Goal: Task Accomplishment & Management: Use online tool/utility

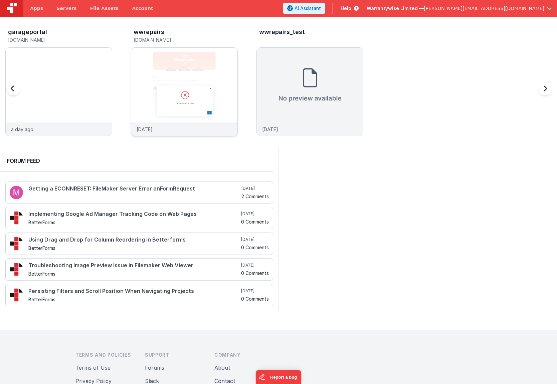
click at [149, 78] on img at bounding box center [184, 101] width 106 height 106
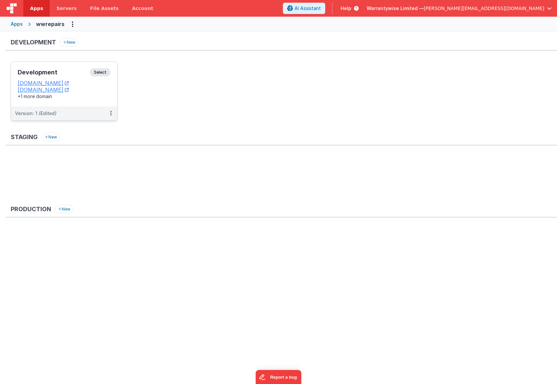
click at [69, 69] on h3 "Development" at bounding box center [54, 72] width 72 height 7
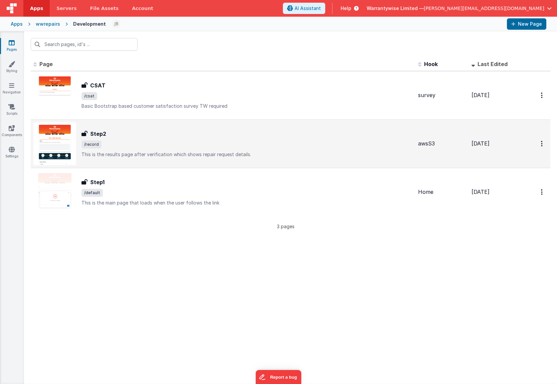
click at [132, 130] on div "Step2" at bounding box center [247, 134] width 331 height 8
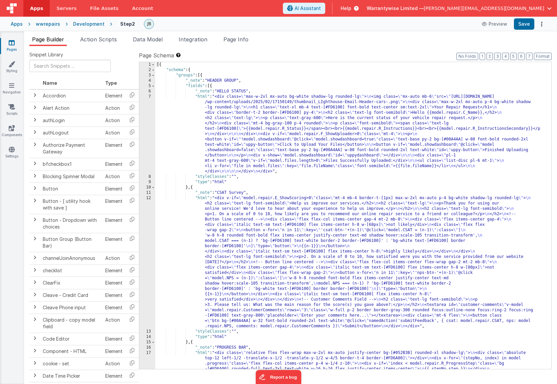
click at [230, 216] on div "[{ "schema" : { "groups" : [{ "_note" : "HEADER GROUP" , "fields" : [{ "_note" …" at bounding box center [350, 234] width 391 height 345
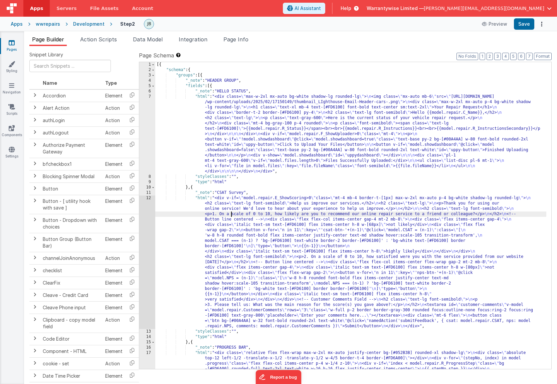
click at [142, 199] on div "12" at bounding box center [147, 263] width 16 height 134
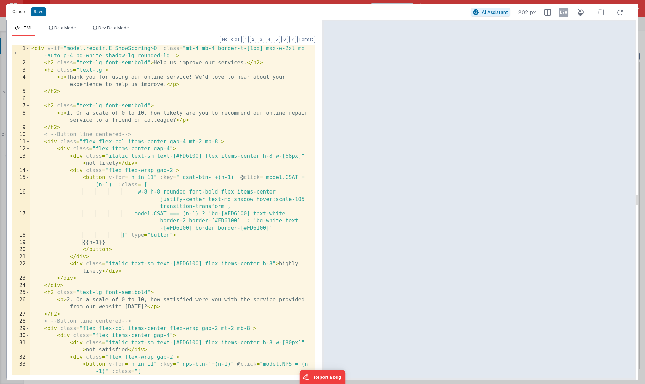
click at [21, 13] on button "Cancel" at bounding box center [19, 11] width 20 height 9
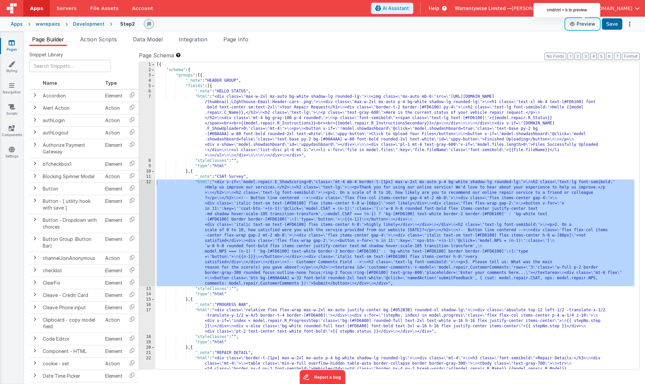
click at [557, 19] on button "Preview" at bounding box center [582, 24] width 33 height 11
click at [255, 217] on div "[{ "schema" : { "groups" : [{ "_note" : "HEADER GROUP" , "fields" : [{ "_note" …" at bounding box center [394, 258] width 479 height 393
click at [142, 184] on div "12" at bounding box center [147, 233] width 16 height 107
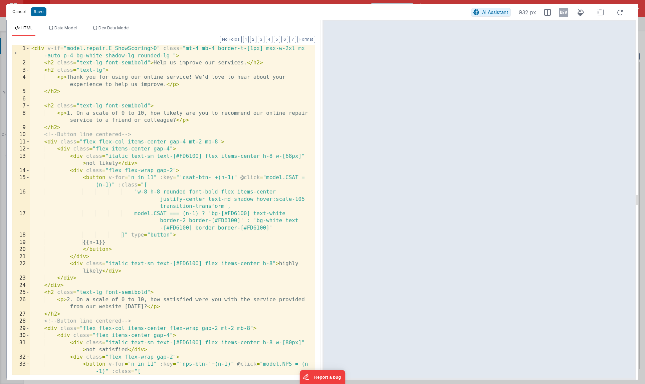
click at [21, 12] on button "Cancel" at bounding box center [19, 11] width 20 height 9
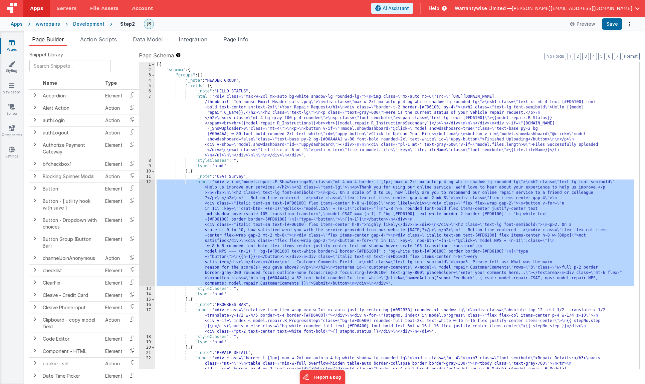
click at [238, 142] on div "[{ "schema" : { "groups" : [{ "_note" : "HEADER GROUP" , "fields" : [{ "_note" …" at bounding box center [394, 258] width 479 height 393
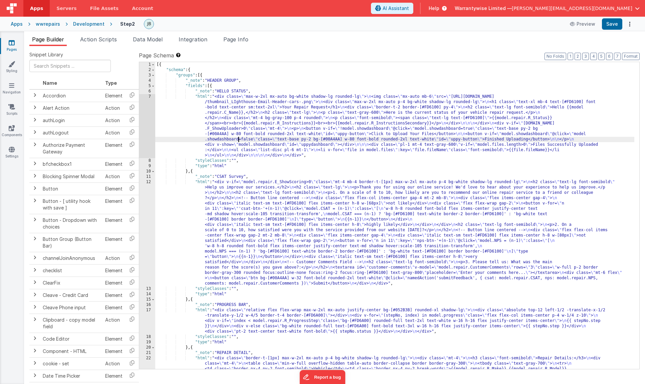
click at [142, 101] on div "7" at bounding box center [147, 126] width 16 height 64
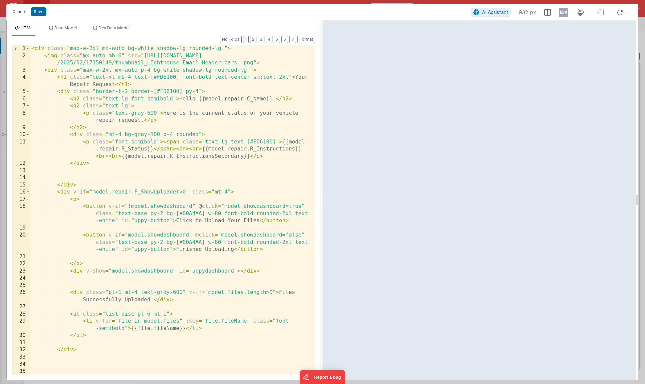
click at [21, 12] on button "Cancel" at bounding box center [19, 11] width 20 height 9
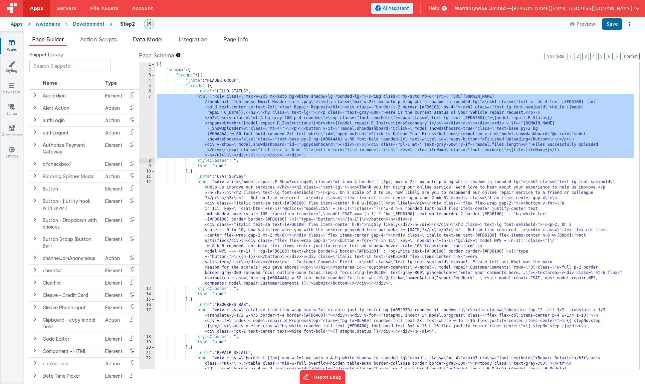
click at [143, 41] on span "Data Model" at bounding box center [148, 39] width 30 height 7
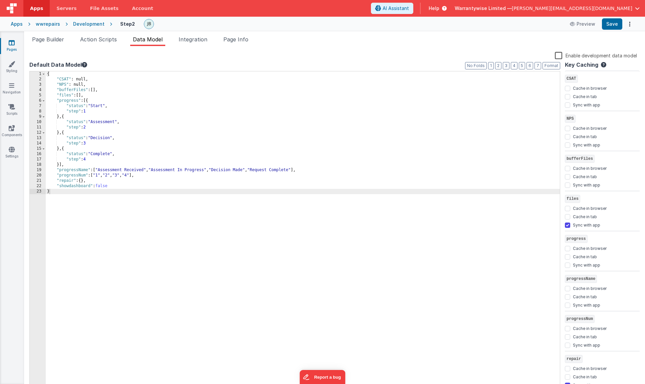
click at [557, 56] on label "Enable development data model" at bounding box center [596, 55] width 82 height 8
click at [0, 0] on input "Enable development data model" at bounding box center [0, 0] width 0 height 0
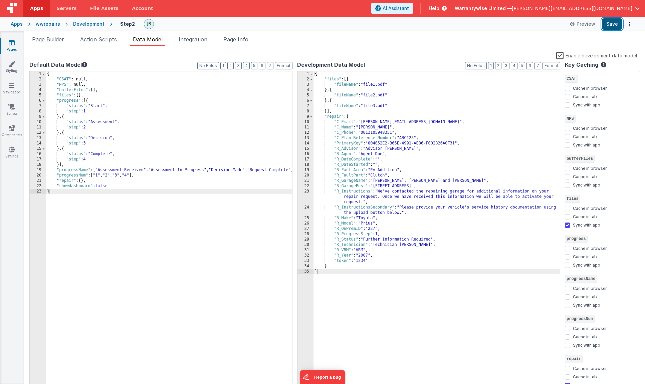
click at [557, 22] on button "Save" at bounding box center [612, 23] width 20 height 11
click at [557, 25] on button "Preview" at bounding box center [582, 24] width 33 height 11
click at [557, 54] on label "Enable development data model" at bounding box center [597, 55] width 81 height 8
click at [0, 0] on input "Enable development data model" at bounding box center [0, 0] width 0 height 0
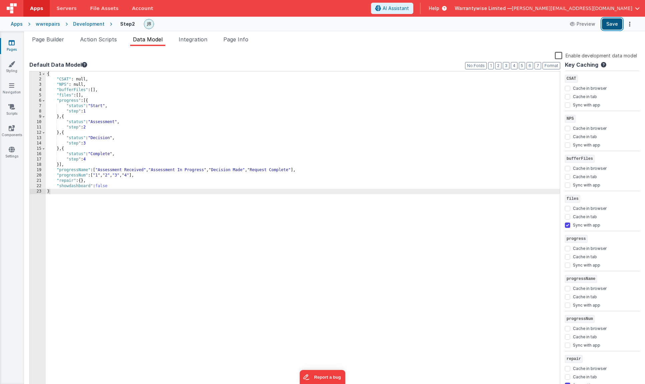
click at [557, 22] on button "Save" at bounding box center [612, 23] width 20 height 11
click at [43, 40] on span "Page Builder" at bounding box center [48, 39] width 32 height 7
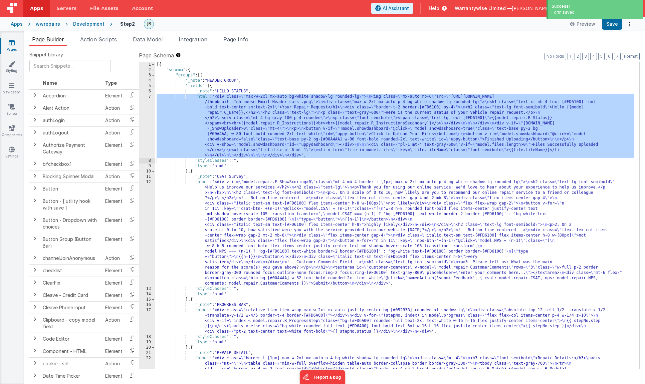
click at [208, 222] on div "[{ "schema" : { "groups" : [{ "_note" : "HEADER GROUP" , "fields" : [{ "_note" …" at bounding box center [394, 258] width 479 height 393
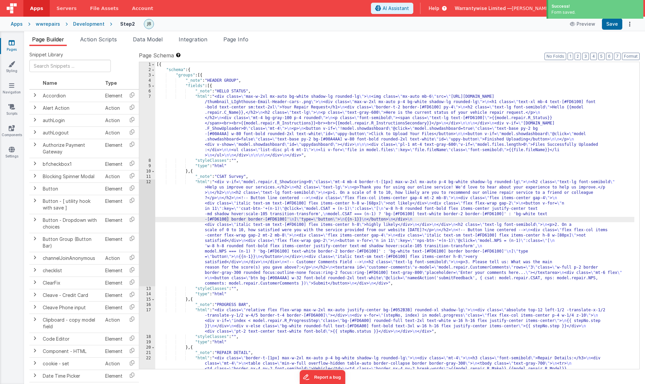
click at [234, 317] on div "[{ "schema" : { "groups" : [{ "_note" : "HEADER GROUP" , "fields" : [{ "_note" …" at bounding box center [394, 258] width 479 height 393
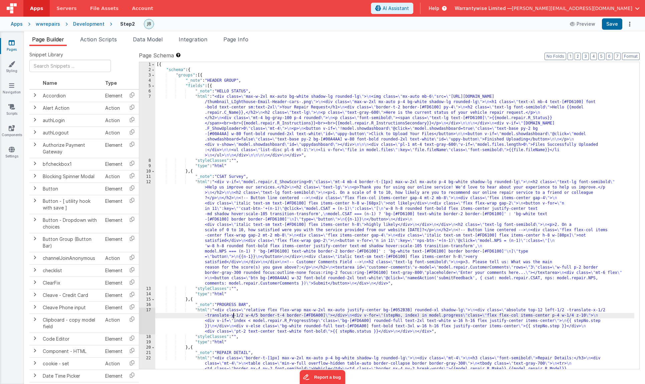
click at [141, 312] on div "17" at bounding box center [147, 321] width 16 height 27
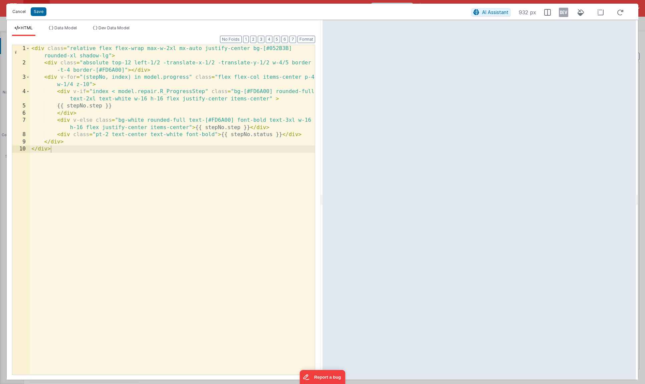
click at [19, 12] on button "Cancel" at bounding box center [19, 11] width 20 height 9
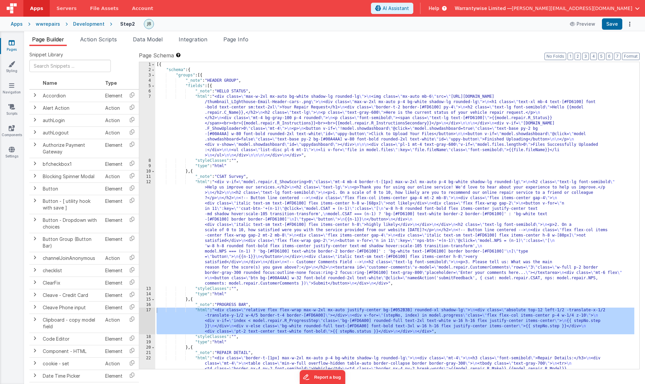
click at [226, 230] on div "[{ "schema" : { "groups" : [{ "_note" : "HEADER GROUP" , "fields" : [{ "_note" …" at bounding box center [394, 258] width 479 height 393
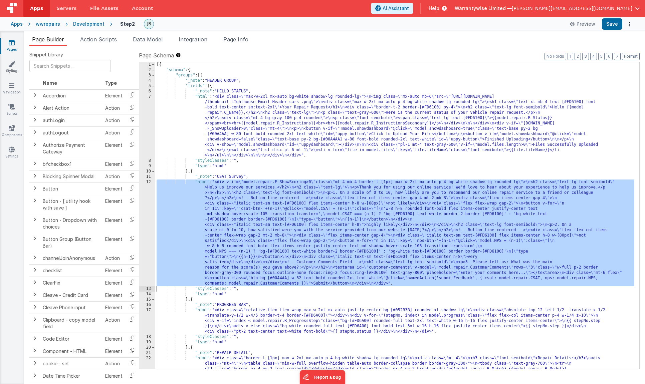
click at [140, 190] on div "12" at bounding box center [147, 233] width 16 height 107
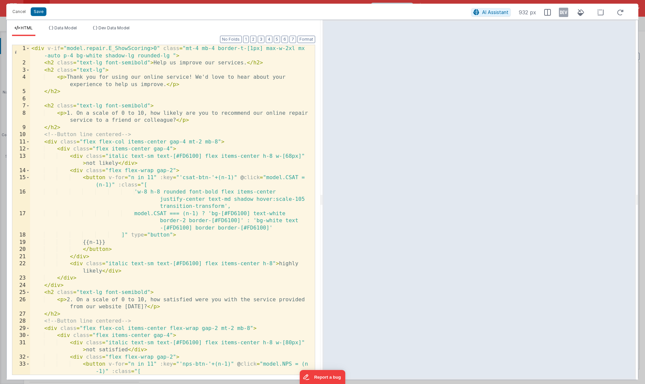
click at [158, 49] on div "< div v-if = "model.repair.E_ShowScoring>0" class = "mt-4 mb-4 border-t-[1px] m…" at bounding box center [170, 228] width 280 height 366
click at [16, 13] on button "Cancel" at bounding box center [19, 11] width 20 height 9
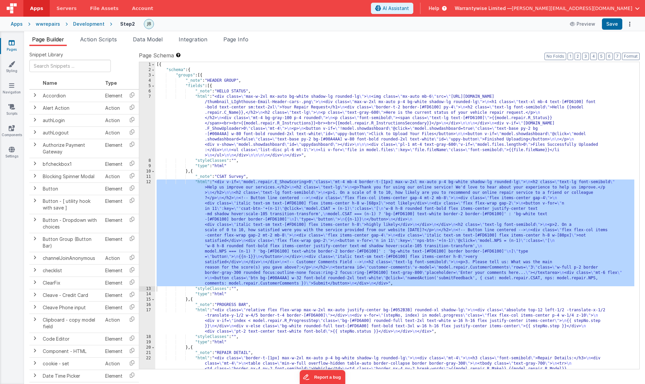
click at [221, 117] on div "[{ "schema" : { "groups" : [{ "_note" : "HEADER GROUP" , "fields" : [{ "_note" …" at bounding box center [394, 258] width 479 height 393
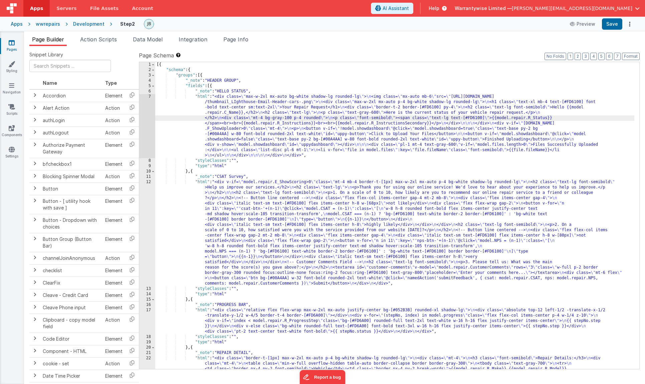
click at [141, 105] on div "7" at bounding box center [147, 126] width 16 height 64
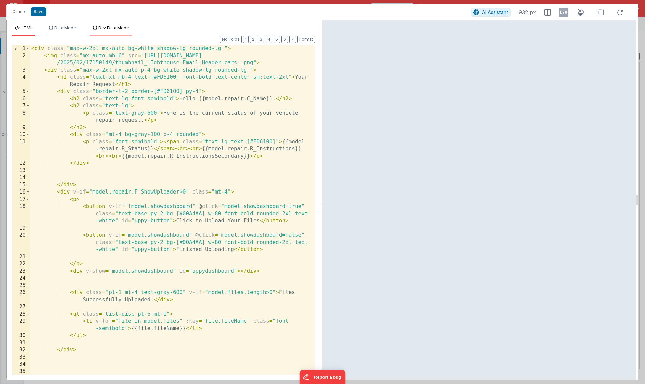
click at [115, 26] on span "Dev Data Model" at bounding box center [114, 27] width 31 height 5
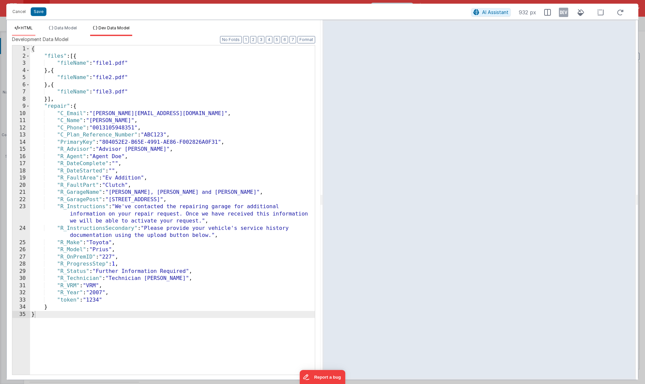
click at [27, 29] on span "HTML" at bounding box center [27, 27] width 12 height 5
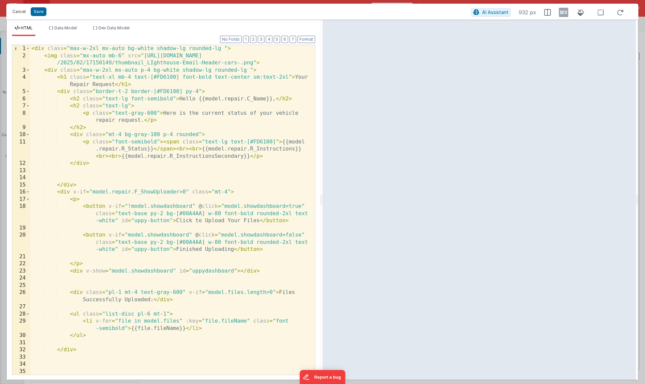
click at [14, 11] on button "Cancel" at bounding box center [19, 11] width 20 height 9
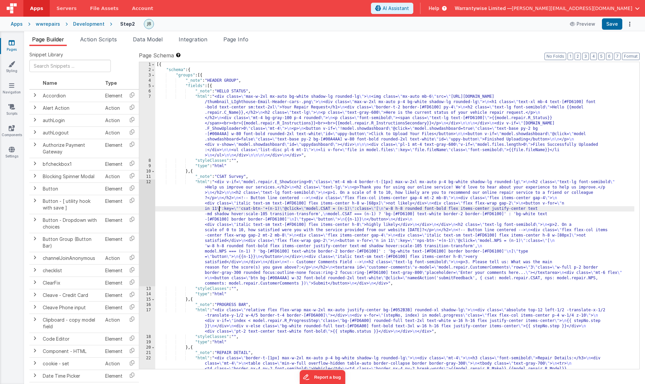
click at [219, 210] on div "[{ "schema" : { "groups" : [{ "_note" : "HEADER GROUP" , "fields" : [{ "_note" …" at bounding box center [394, 258] width 479 height 393
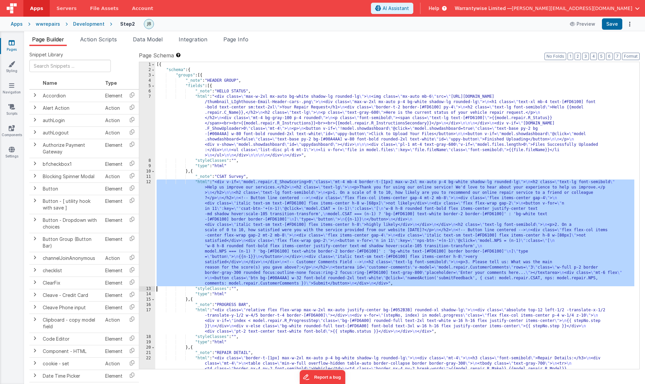
click at [141, 187] on div "12" at bounding box center [147, 233] width 16 height 107
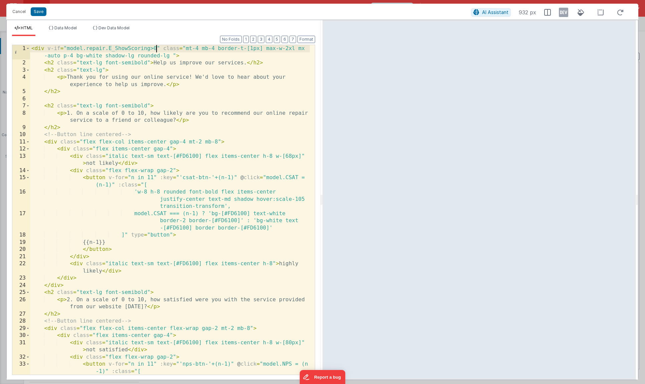
click at [158, 48] on div "< div v-if = "model.repair.E_ShowScoring>0" class = "mt-4 mb-4 border-t-[1px] m…" at bounding box center [170, 228] width 280 height 366
drag, startPoint x: 173, startPoint y: 48, endPoint x: 32, endPoint y: 49, distance: 141.6
click at [32, 49] on div "< div v-if = "model.repair.E_ShowScoring>0 ||1" class = "mt-4 mb-4 border-t-[1p…" at bounding box center [170, 228] width 280 height 366
click at [15, 11] on button "Cancel" at bounding box center [19, 11] width 20 height 9
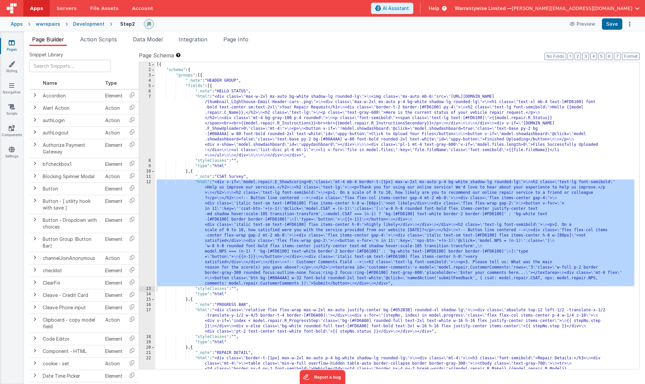
click at [226, 107] on div "[{ "schema" : { "groups" : [{ "_note" : "HEADER GROUP" , "fields" : [{ "_note" …" at bounding box center [394, 258] width 479 height 393
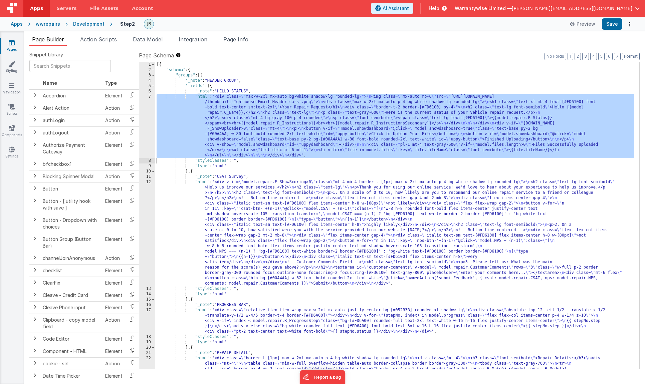
click at [142, 104] on div "7" at bounding box center [147, 126] width 16 height 64
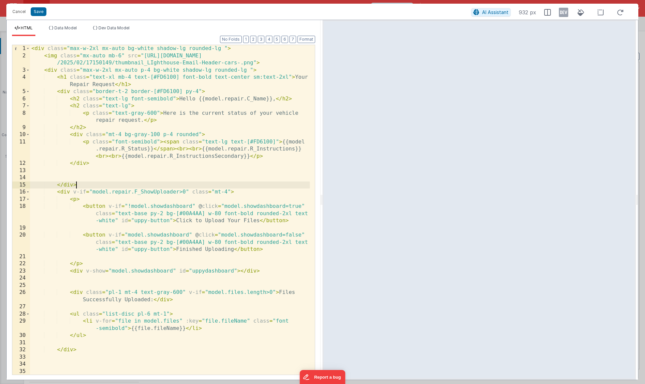
click at [94, 187] on div "< div class = "max-w-2xl mx-auto bg-white shadow-lg rounded-lg " > < img class …" at bounding box center [170, 217] width 280 height 344
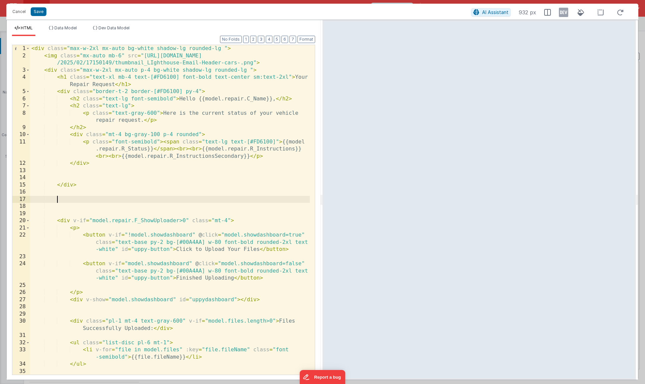
paste textarea
click at [92, 211] on div "< div class = "max-w-2xl mx-auto bg-white shadow-lg rounded-lg " > < img class …" at bounding box center [170, 217] width 280 height 344
click at [84, 206] on div "< div class = "max-w-2xl mx-auto bg-white shadow-lg rounded-lg " > < img class …" at bounding box center [170, 217] width 280 height 344
click at [61, 206] on div "< div class = "max-w-2xl mx-auto bg-white shadow-lg rounded-lg " > < img class …" at bounding box center [170, 217] width 280 height 344
click at [199, 199] on div "< div class = "max-w-2xl mx-auto bg-white shadow-lg rounded-lg " > < img class …" at bounding box center [170, 217] width 280 height 344
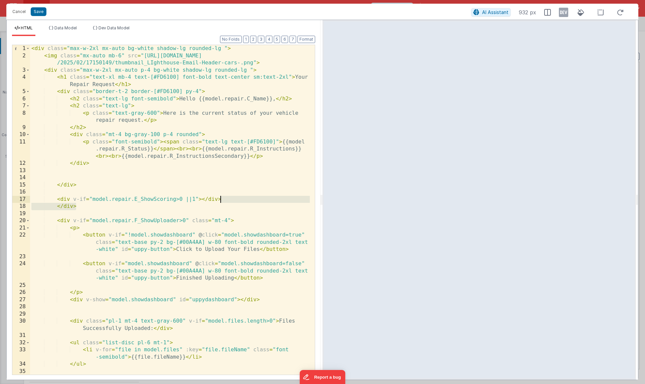
drag, startPoint x: 223, startPoint y: 206, endPoint x: 224, endPoint y: 202, distance: 4.1
click at [224, 202] on div "< div class = "max-w-2xl mx-auto bg-white shadow-lg rounded-lg " > < img class …" at bounding box center [170, 217] width 280 height 344
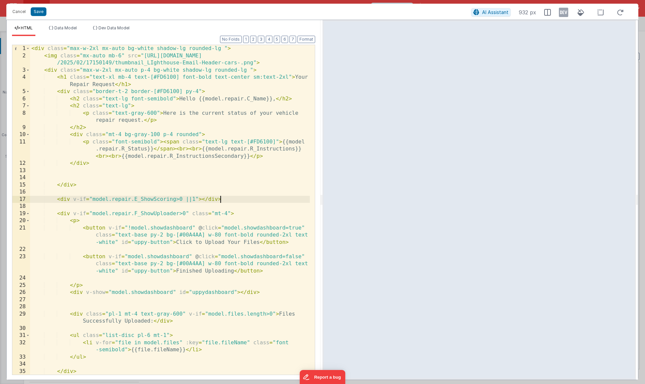
click at [201, 200] on div "< div class = "max-w-2xl mx-auto bg-white shadow-lg rounded-lg " > < img class …" at bounding box center [170, 217] width 280 height 344
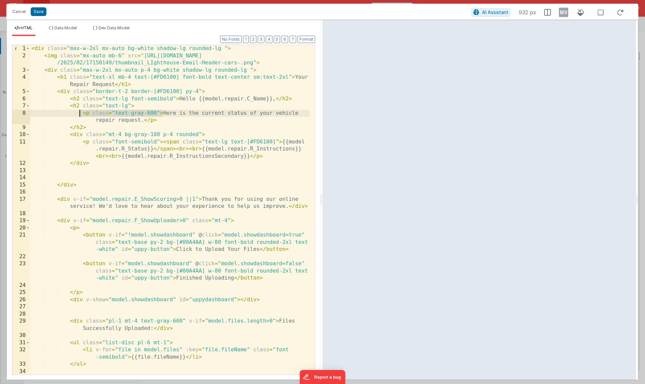
drag, startPoint x: 163, startPoint y: 114, endPoint x: 81, endPoint y: 113, distance: 81.9
click at [81, 113] on div "< div class = "max-w-2xl mx-auto bg-white shadow-lg rounded-lg " > < img class …" at bounding box center [170, 217] width 280 height 344
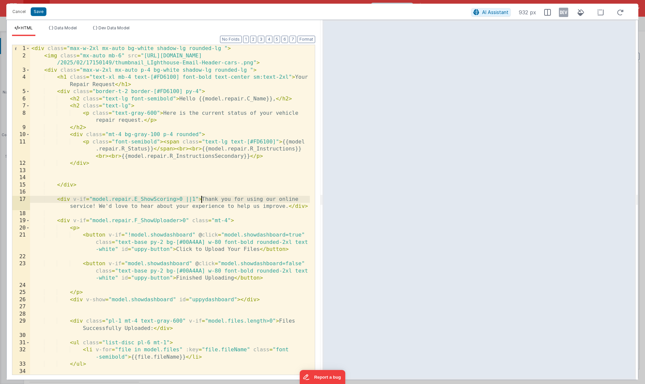
click at [202, 199] on div "< div class = "max-w-2xl mx-auto bg-white shadow-lg rounded-lg " > < img class …" at bounding box center [170, 217] width 280 height 344
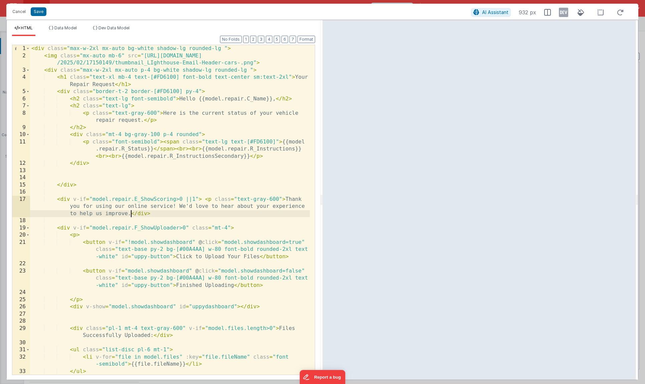
click at [132, 214] on div "< div class = "max-w-2xl mx-auto bg-white shadow-lg rounded-lg " > < img class …" at bounding box center [170, 217] width 280 height 344
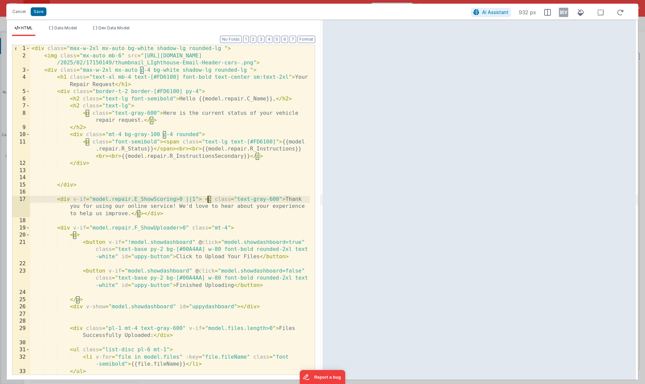
click at [209, 200] on div "< div class = "max-w-2xl mx-auto bg-white shadow-lg rounded-lg " > < img class …" at bounding box center [170, 217] width 280 height 344
click at [138, 214] on div "< div class = "max-w-2xl mx-auto bg-white shadow-lg rounded-lg " > < img class …" at bounding box center [170, 217] width 280 height 344
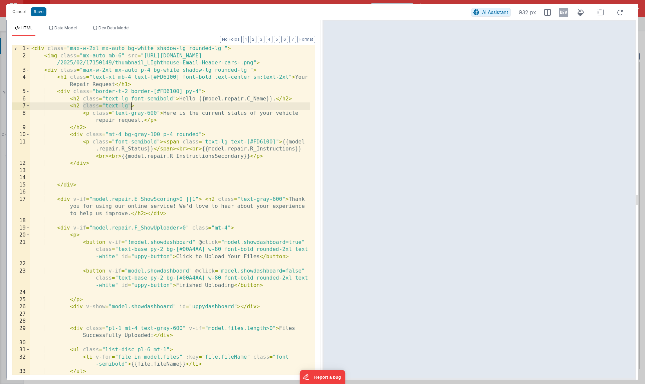
drag, startPoint x: 83, startPoint y: 107, endPoint x: 131, endPoint y: 106, distance: 47.8
click at [131, 106] on div "< div class = "max-w-2xl mx-auto bg-white shadow-lg rounded-lg " > < img class …" at bounding box center [170, 217] width 280 height 344
click at [152, 204] on div "< div class = "max-w-2xl mx-auto bg-white shadow-lg rounded-lg " > < img class …" at bounding box center [170, 217] width 280 height 344
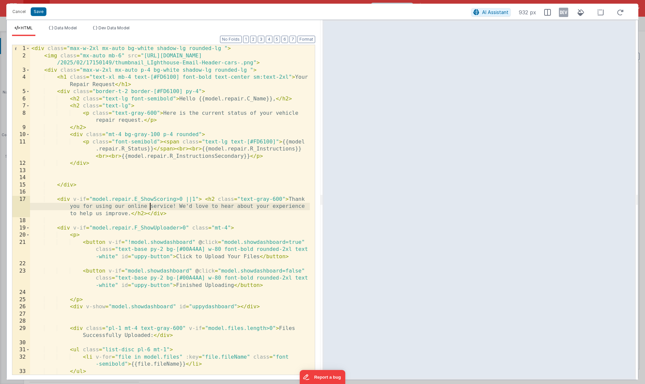
click at [240, 199] on div "< div class = "max-w-2xl mx-auto bg-white shadow-lg rounded-lg " > < img class …" at bounding box center [170, 217] width 280 height 344
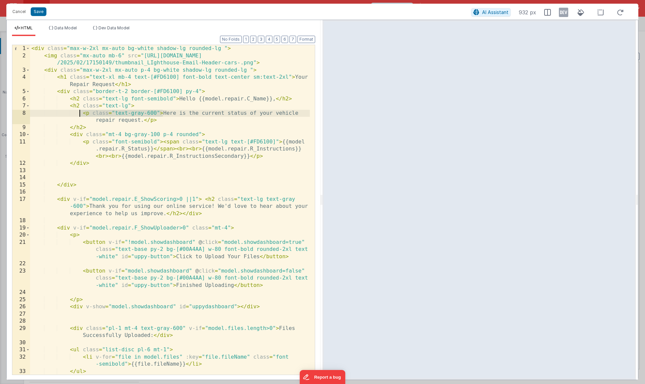
drag, startPoint x: 163, startPoint y: 114, endPoint x: 81, endPoint y: 115, distance: 81.9
click at [81, 115] on div "< div class = "max-w-2xl mx-auto bg-white shadow-lg rounded-lg " > < img class …" at bounding box center [170, 217] width 280 height 344
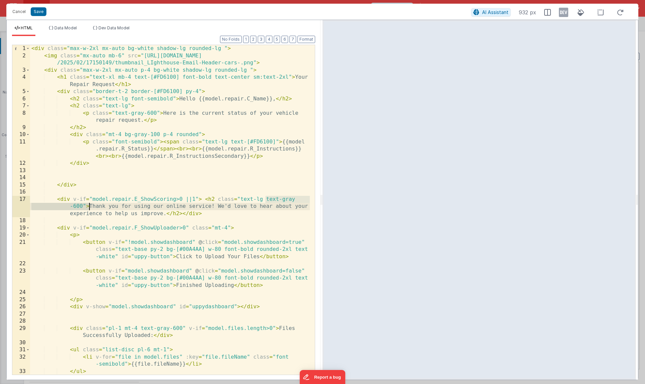
drag, startPoint x: 265, startPoint y: 200, endPoint x: 89, endPoint y: 206, distance: 176.5
click at [89, 206] on div "< div class = "max-w-2xl mx-auto bg-white shadow-lg rounded-lg " > < img class …" at bounding box center [170, 217] width 280 height 344
click at [202, 216] on div "< div class = "max-w-2xl mx-auto bg-white shadow-lg rounded-lg " > < img class …" at bounding box center [170, 217] width 280 height 344
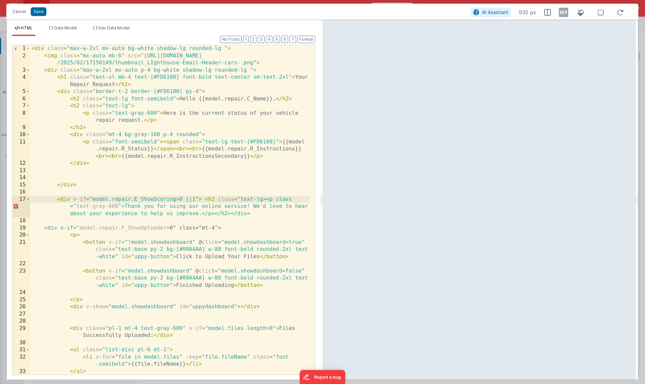
click at [263, 200] on div "< div class = "max-w-2xl mx-auto bg-white shadow-lg rounded-lg " > < img class …" at bounding box center [170, 217] width 280 height 344
click at [220, 209] on div "< div class = "max-w-2xl mx-auto bg-white shadow-lg rounded-lg " > < img class …" at bounding box center [170, 217] width 280 height 344
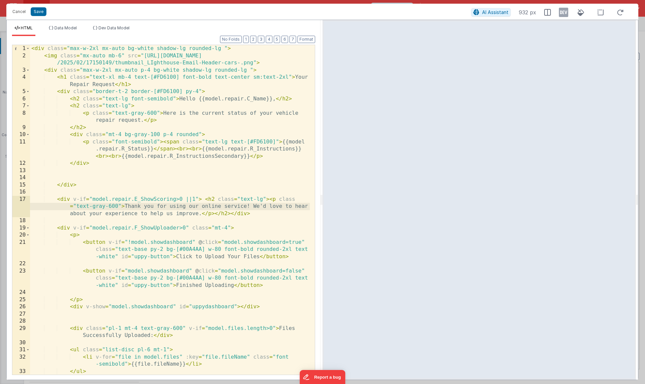
click at [186, 228] on div "< div class = "max-w-2xl mx-auto bg-white shadow-lg rounded-lg " > < img class …" at bounding box center [170, 217] width 280 height 344
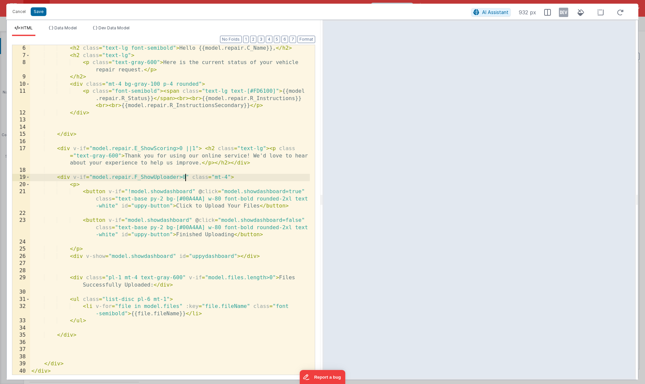
scroll to position [50, 0]
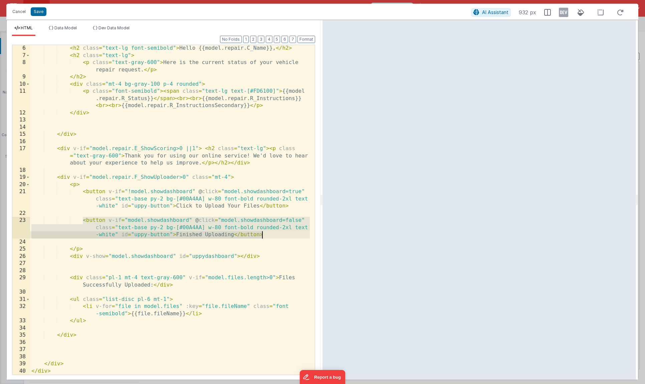
drag, startPoint x: 83, startPoint y: 220, endPoint x: 272, endPoint y: 233, distance: 189.5
click at [272, 233] on div "< h2 class = "text-lg font-semibold" > Hello {{model.repair.C_Name}}, </ h2 > <…" at bounding box center [170, 217] width 280 height 344
click at [150, 206] on div "< h2 class = "text-lg font-semibold" > Hello {{model.repair.C_Name}}, </ h2 > <…" at bounding box center [170, 217] width 280 height 344
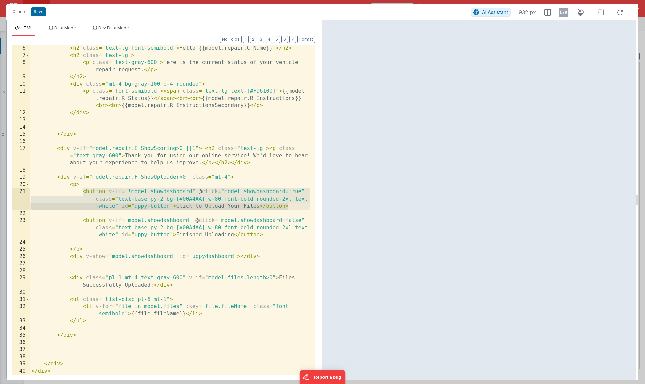
drag, startPoint x: 84, startPoint y: 191, endPoint x: 291, endPoint y: 205, distance: 207.9
click at [291, 205] on div "< h2 class = "text-lg font-semibold" > Hello {{model.repair.C_Name}}, </ h2 > <…" at bounding box center [170, 217] width 280 height 344
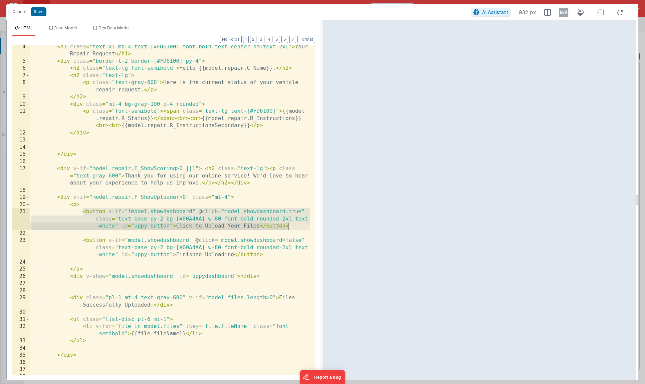
scroll to position [10, 0]
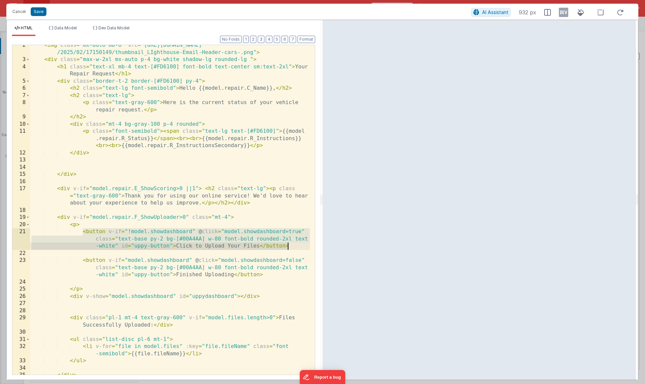
click at [231, 204] on div "< img class = "mx-auto mb-6" src = "[URL][DOMAIN_NAME] /2025/02/17150149/thumbn…" at bounding box center [170, 218] width 280 height 352
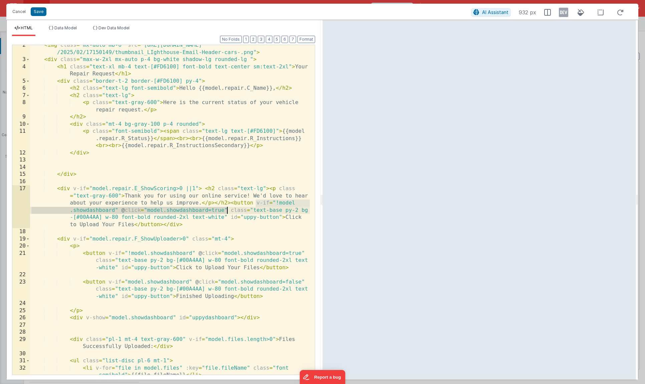
drag, startPoint x: 256, startPoint y: 203, endPoint x: 228, endPoint y: 209, distance: 28.6
click at [228, 209] on div "< img class = "mx-auto mb-6" src = "[URL][DOMAIN_NAME] /2025/02/17150149/thumbn…" at bounding box center [170, 221] width 280 height 359
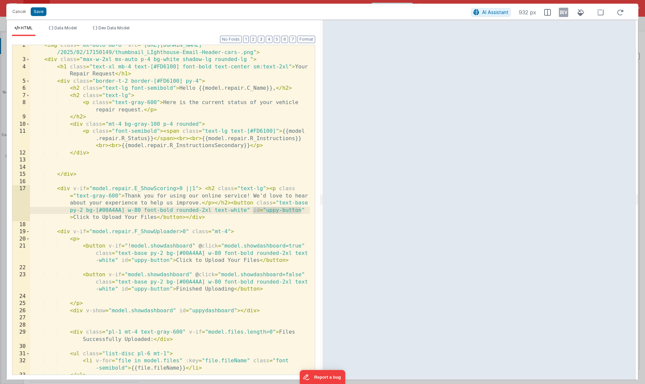
drag, startPoint x: 253, startPoint y: 211, endPoint x: 305, endPoint y: 210, distance: 52.1
click at [305, 210] on div "< img class = "mx-auto mb-6" src = "[URL][DOMAIN_NAME] /2025/02/17150149/thumbn…" at bounding box center [170, 218] width 280 height 352
drag, startPoint x: 102, startPoint y: 219, endPoint x: 283, endPoint y: 211, distance: 180.9
click at [283, 211] on div "< img class = "mx-auto mb-6" src = "[URL][DOMAIN_NAME] /2025/02/17150149/thumbn…" at bounding box center [170, 218] width 280 height 352
click at [187, 218] on div "< img class = "mx-auto mb-6" src = "[URL][DOMAIN_NAME] /2025/02/17150149/thumbn…" at bounding box center [170, 218] width 280 height 352
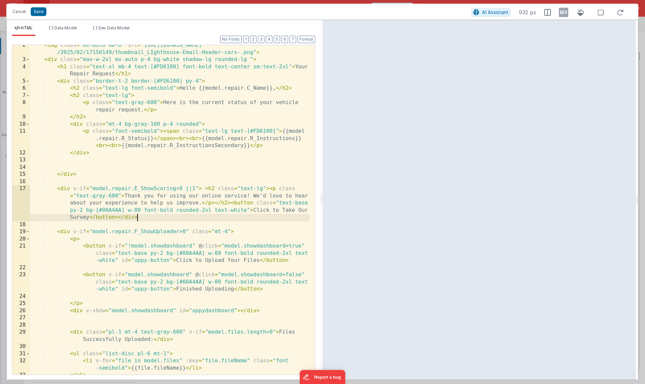
click at [231, 203] on div "< img class = "mx-auto mb-6" src = "[URL][DOMAIN_NAME] /2025/02/17150149/thumbn…" at bounding box center [170, 218] width 280 height 352
click at [179, 219] on div "< img class = "mx-auto mb-6" src = "[URL][DOMAIN_NAME] /2025/02/17150149/thumbn…" at bounding box center [170, 218] width 280 height 352
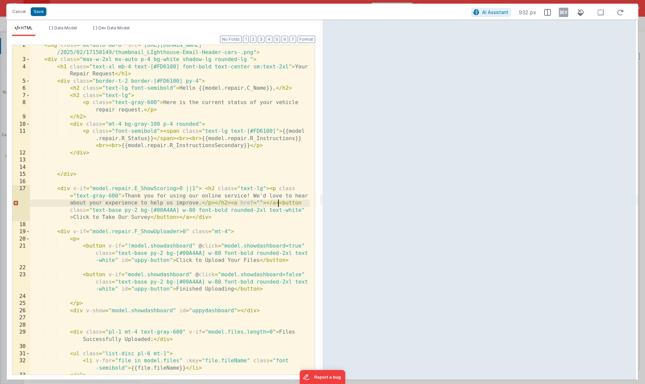
click at [279, 203] on div "< img class = "mx-auto mb-6" src = "[URL][DOMAIN_NAME] /2025/02/17150149/thumbn…" at bounding box center [170, 218] width 280 height 352
click at [247, 215] on div "< img class = "mx-auto mb-6" src = "[URL][DOMAIN_NAME] /2025/02/17150149/thumbn…" at bounding box center [170, 218] width 280 height 352
click at [259, 203] on div "< img class = "mx-auto mb-6" src = "[URL][DOMAIN_NAME] /2025/02/17150149/thumbn…" at bounding box center [170, 218] width 280 height 352
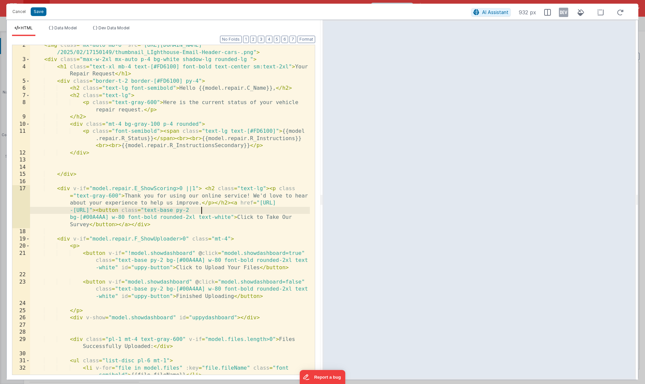
click at [60, 25] on div "HTML Data Model Dev Data Model Format 7 6 5 4 3 2 1 No Folds 2 3 4 5 6 7 8 9 10…" at bounding box center [164, 200] width 314 height 360
click at [61, 30] on li "Data Model" at bounding box center [62, 30] width 33 height 11
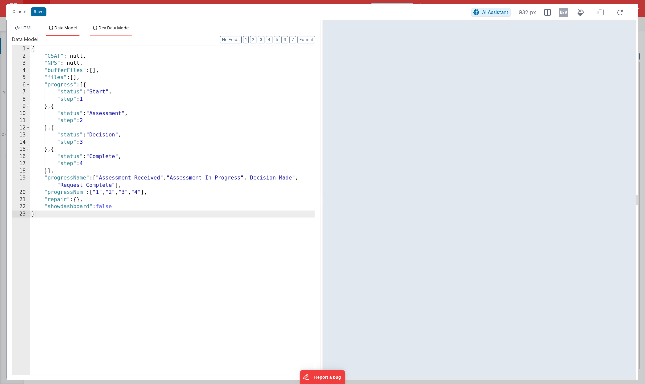
click at [117, 27] on span "Dev Data Model" at bounding box center [114, 27] width 31 height 5
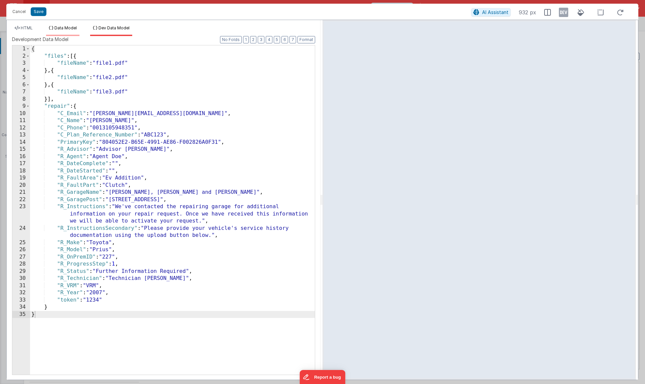
click at [61, 27] on span "Data Model" at bounding box center [65, 27] width 22 height 5
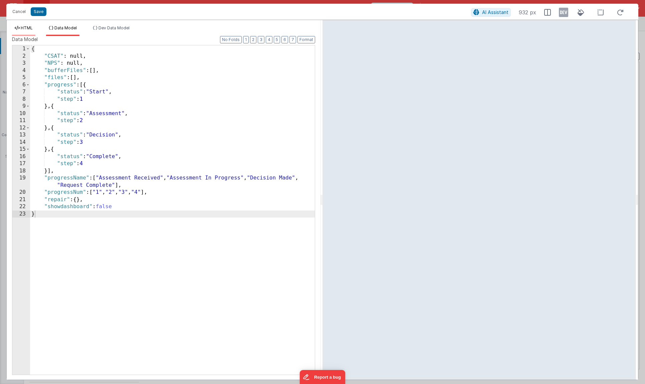
click at [24, 29] on span "HTML" at bounding box center [27, 27] width 12 height 5
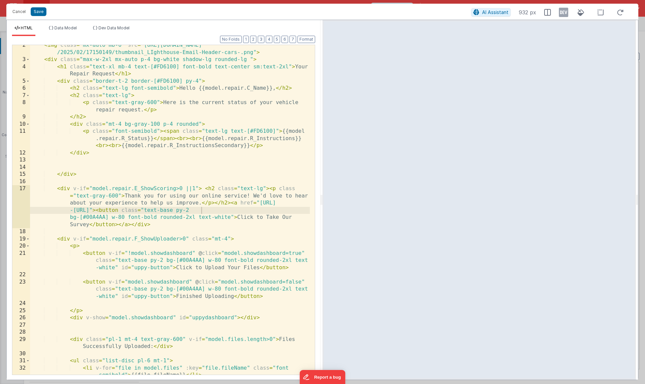
click at [209, 210] on div "< img class = "mx-auto mb-6" src = "[URL][DOMAIN_NAME] /2025/02/17150149/thumbn…" at bounding box center [170, 221] width 280 height 359
click at [201, 213] on div "< img class = "mx-auto mb-6" src = "[URL][DOMAIN_NAME] /2025/02/17150149/thumbn…" at bounding box center [170, 221] width 280 height 359
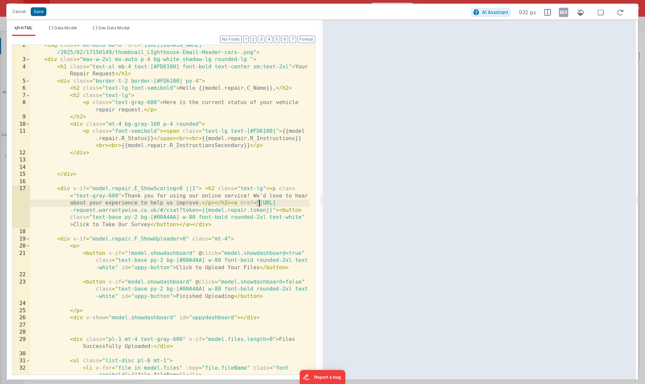
click at [260, 203] on div "< img class = "mx-auto mb-6" src = "[URL][DOMAIN_NAME] /2025/02/17150149/thumbn…" at bounding box center [170, 221] width 280 height 359
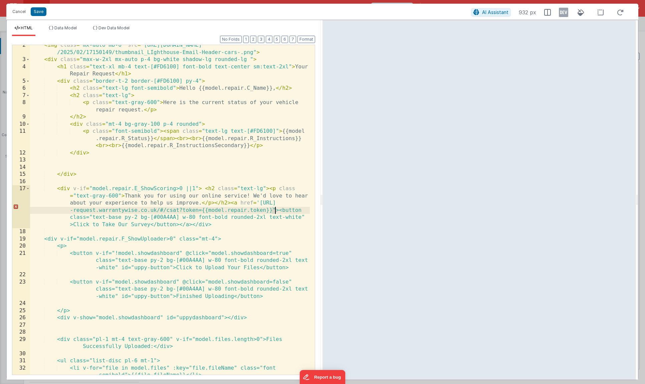
click at [275, 210] on div "< img class = "mx-auto mb-6" src = "[URL][DOMAIN_NAME] /2025/02/17150149/thumbn…" at bounding box center [170, 221] width 280 height 359
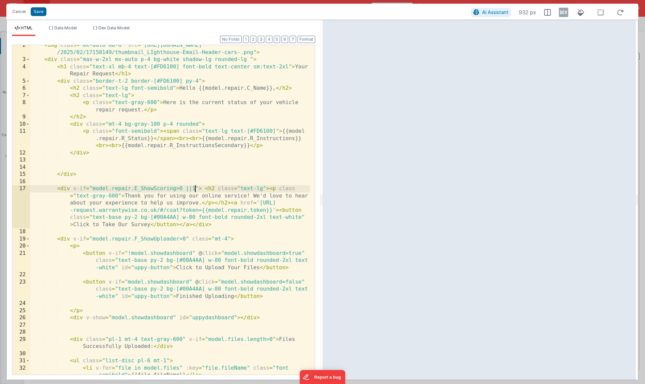
click at [194, 187] on div "< img class = "mx-auto mb-6" src = "[URL][DOMAIN_NAME] /2025/02/17150149/thumbn…" at bounding box center [170, 221] width 280 height 359
click at [37, 12] on button "Save" at bounding box center [39, 11] width 16 height 9
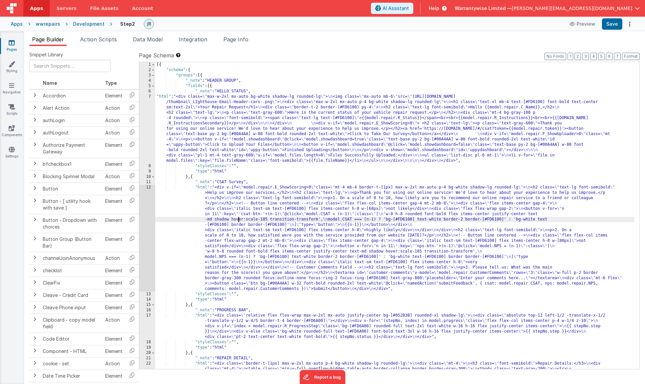
click at [239, 221] on div "[{ "schema" : { "groups" : [{ "_note" : "HEADER GROUP" , "fields" : [{ "_note" …" at bounding box center [394, 258] width 479 height 393
click at [142, 190] on div "12" at bounding box center [147, 238] width 16 height 107
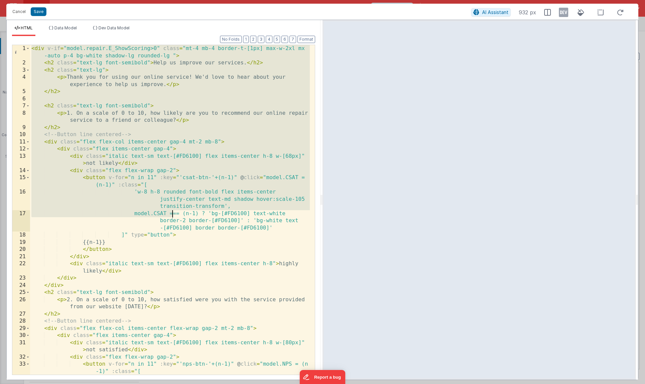
drag, startPoint x: 32, startPoint y: 50, endPoint x: 174, endPoint y: 221, distance: 222.5
click at [174, 221] on div "< div v-if = "model.repair.E_ShowScoring>0" class = "mt-4 mb-4 border-t-[1px] m…" at bounding box center [170, 228] width 280 height 366
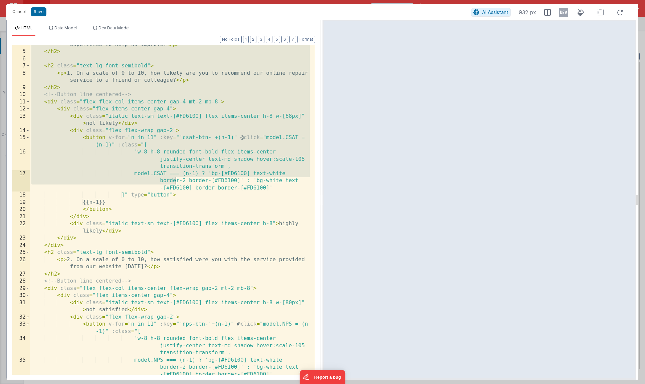
scroll to position [208, 0]
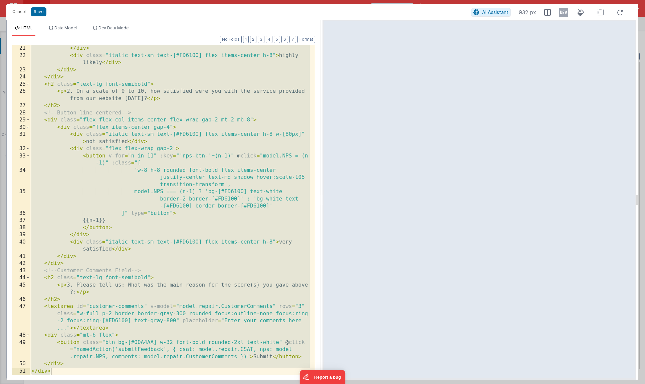
click at [86, 371] on div "</ div > < div class = "italic text-sm text-[#FD6100] flex items-center h-8" > …" at bounding box center [170, 217] width 280 height 344
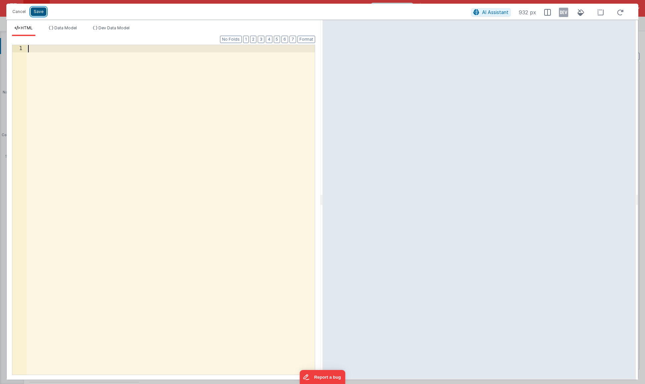
click at [35, 13] on button "Save" at bounding box center [39, 11] width 16 height 9
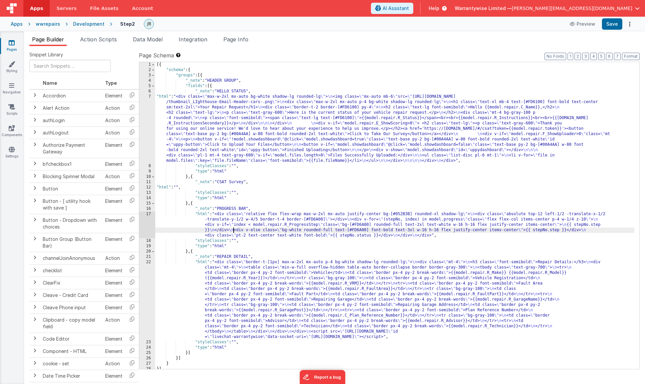
click at [234, 230] on div "[{ "schema" : { "groups" : [{ "_note" : "HEADER GROUP" , "fields" : [{ "_note" …" at bounding box center [394, 221] width 479 height 318
click at [201, 182] on div "[{ "schema" : { "groups" : [{ "_note" : "HEADER GROUP" , "fields" : [{ "_note" …" at bounding box center [394, 221] width 479 height 318
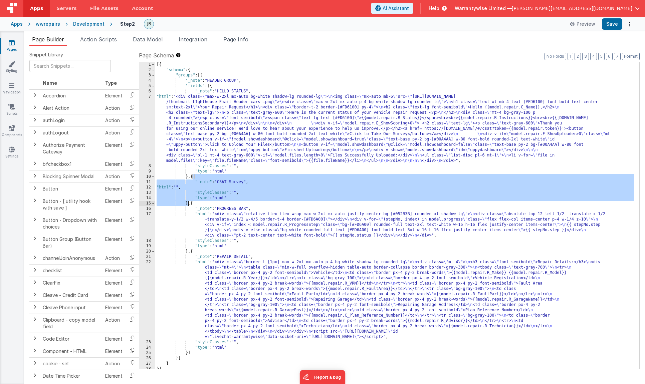
drag, startPoint x: 192, startPoint y: 178, endPoint x: 188, endPoint y: 203, distance: 25.5
click at [188, 203] on div "[{ "schema" : { "groups" : [{ "_note" : "HEADER GROUP" , "fields" : [{ "_note" …" at bounding box center [394, 221] width 479 height 318
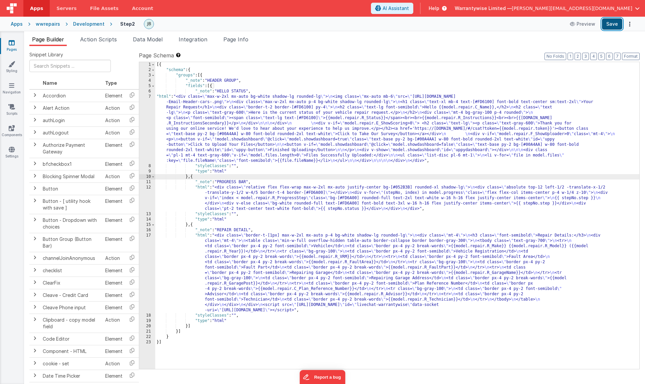
click at [557, 23] on button "Save" at bounding box center [612, 23] width 20 height 11
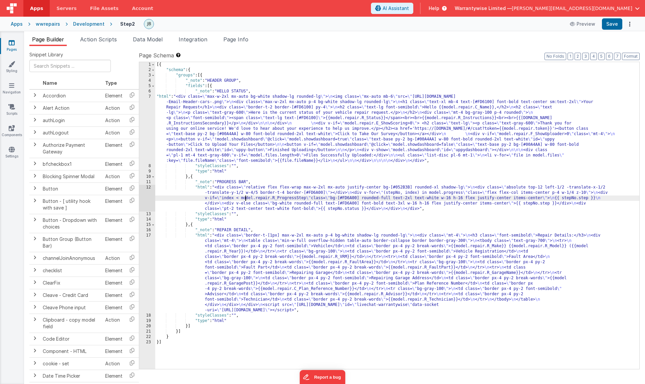
click at [246, 196] on div "[{ "schema" : { "groups" : [{ "_note" : "HEADER GROUP" , "fields" : [{ "_note" …" at bounding box center [397, 221] width 484 height 318
click at [239, 147] on div "[{ "schema" : { "groups" : [{ "_note" : "HEADER GROUP" , "fields" : [{ "_note" …" at bounding box center [397, 221] width 484 height 318
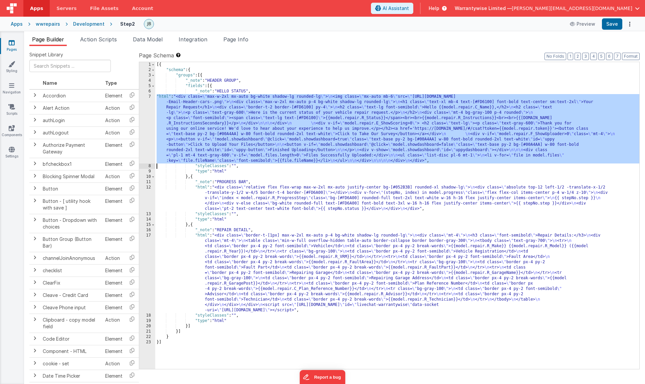
click at [142, 104] on div "7" at bounding box center [147, 128] width 16 height 69
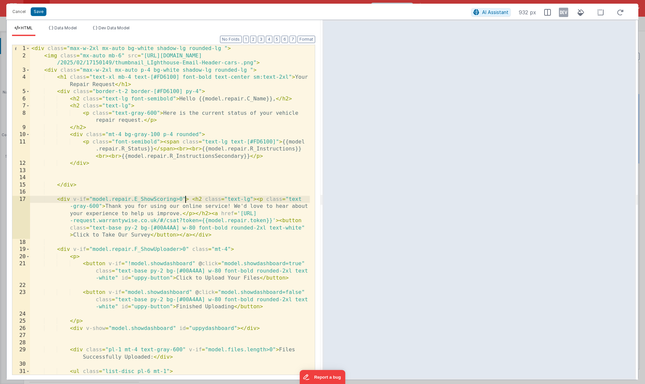
click at [185, 199] on div "< div class = "max-w-2xl mx-auto bg-white shadow-lg rounded-lg " > < img class …" at bounding box center [170, 221] width 280 height 352
click at [180, 236] on div "< div class = "max-w-2xl mx-auto bg-white shadow-lg rounded-lg " > < img class …" at bounding box center [170, 221] width 280 height 352
click at [190, 234] on div "< div class = "max-w-2xl mx-auto bg-white shadow-lg rounded-lg " > < img class …" at bounding box center [170, 221] width 280 height 352
click at [125, 207] on div "< div class = "max-w-2xl mx-auto bg-white shadow-lg rounded-lg " > < img class …" at bounding box center [170, 221] width 280 height 352
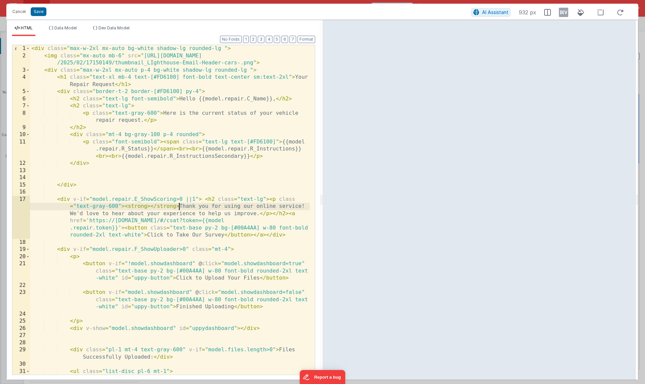
click at [179, 206] on div "< div class = "max-w-2xl mx-auto bg-white shadow-lg rounded-lg " > < img class …" at bounding box center [170, 221] width 280 height 352
click at [228, 215] on div "< div class = "max-w-2xl mx-auto bg-white shadow-lg rounded-lg " > < img class …" at bounding box center [170, 221] width 280 height 352
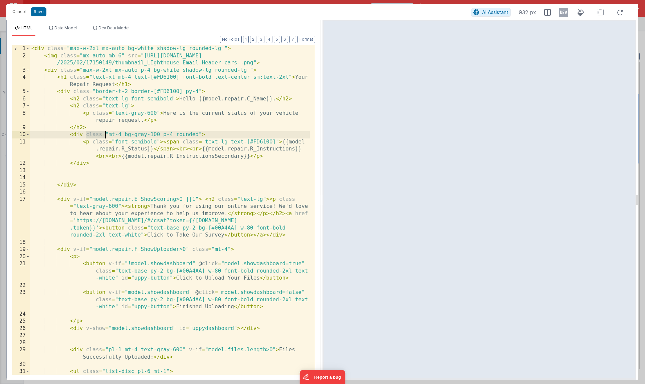
drag, startPoint x: 86, startPoint y: 135, endPoint x: 105, endPoint y: 133, distance: 19.2
click at [105, 133] on div "< div class = "max-w-2xl mx-auto bg-white shadow-lg rounded-lg " > < img class …" at bounding box center [170, 221] width 280 height 352
click at [73, 199] on div "< div class = "max-w-2xl mx-auto bg-white shadow-lg rounded-lg " > < img class …" at bounding box center [170, 221] width 280 height 352
paste textarea
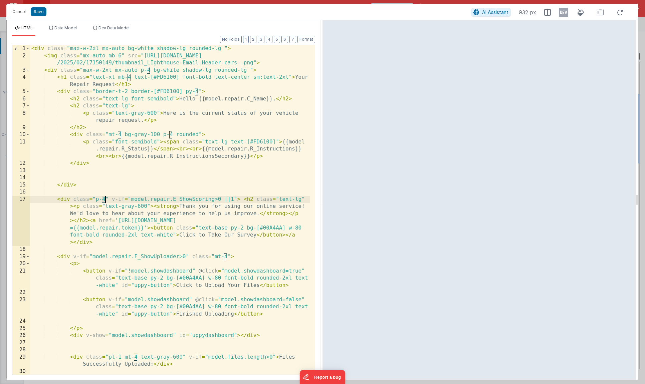
click at [106, 199] on div "< div class = "max-w-2xl mx-auto bg-white shadow-lg rounded-lg " > < img class …" at bounding box center [170, 217] width 280 height 344
click at [100, 200] on div "< div class = "max-w-2xl mx-auto bg-white shadow-lg rounded-lg " > < img class …" at bounding box center [170, 217] width 280 height 344
drag, startPoint x: 104, startPoint y: 201, endPoint x: 109, endPoint y: 198, distance: 4.9
click at [109, 198] on div "< div class = "max-w-2xl mx-auto bg-white shadow-lg rounded-lg " > < img class …" at bounding box center [170, 217] width 280 height 344
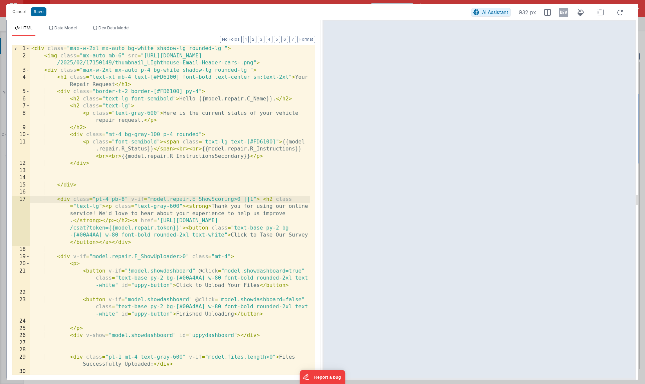
click at [253, 199] on div "< div class = "max-w-2xl mx-auto bg-white shadow-lg rounded-lg " > < img class …" at bounding box center [170, 217] width 280 height 344
click at [36, 13] on button "Save" at bounding box center [39, 11] width 16 height 9
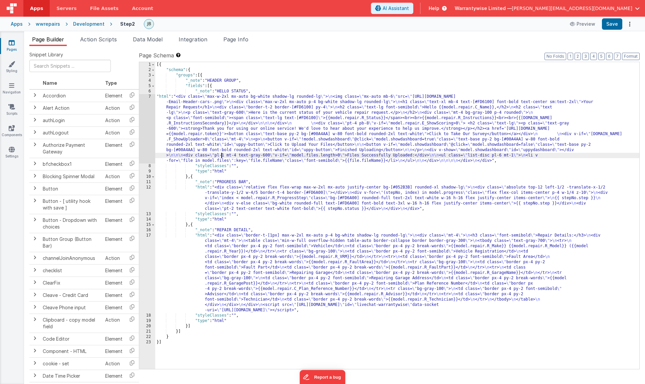
click at [221, 153] on div "[{ "schema" : { "groups" : [{ "_note" : "HEADER GROUP" , "fields" : [{ "_note" …" at bounding box center [397, 221] width 484 height 318
click at [141, 101] on div "7" at bounding box center [147, 128] width 16 height 69
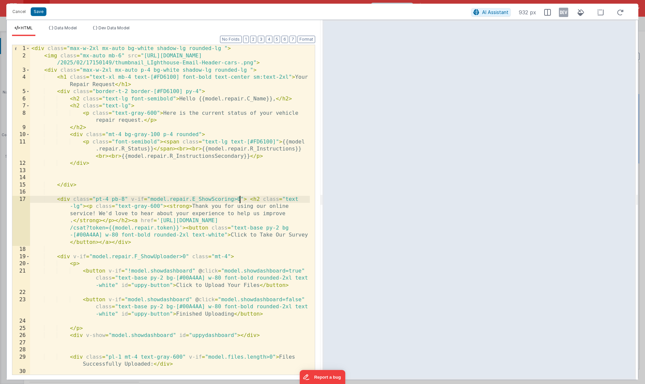
click at [241, 199] on div "< div class = "max-w-2xl mx-auto bg-white shadow-lg rounded-lg " > < img class …" at bounding box center [170, 217] width 280 height 344
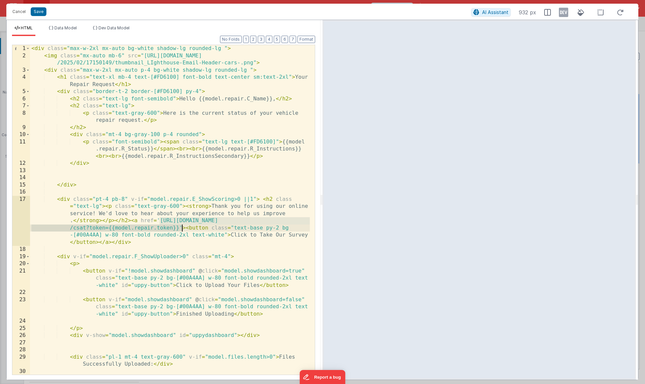
drag, startPoint x: 160, startPoint y: 222, endPoint x: 184, endPoint y: 229, distance: 24.8
click at [184, 229] on div "< div class = "max-w-2xl mx-auto bg-white shadow-lg rounded-lg " > < img class …" at bounding box center [170, 217] width 280 height 344
click at [163, 230] on div "< div class = "max-w-2xl mx-auto bg-white shadow-lg rounded-lg " > < img class …" at bounding box center [170, 217] width 280 height 344
click at [169, 207] on div "< div class = "max-w-2xl mx-auto bg-white shadow-lg rounded-lg " > < img class …" at bounding box center [170, 217] width 280 height 344
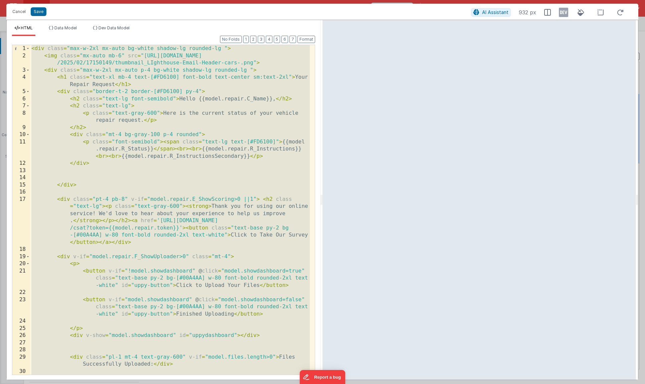
click at [212, 206] on div "< div class = "max-w-2xl mx-auto bg-white shadow-lg rounded-lg " > < img class …" at bounding box center [170, 217] width 280 height 344
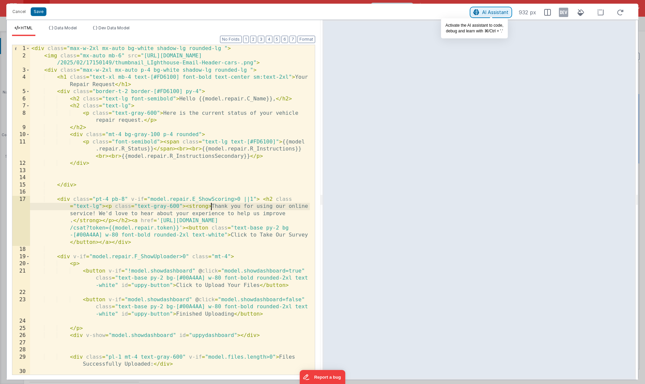
click at [488, 10] on span "AI Assistant" at bounding box center [495, 12] width 26 height 6
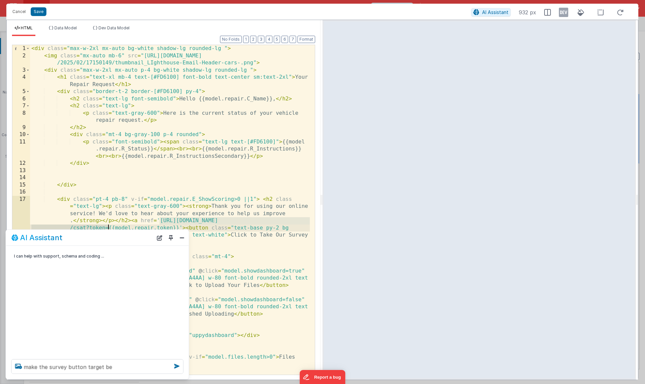
drag, startPoint x: 161, startPoint y: 221, endPoint x: 108, endPoint y: 228, distance: 53.3
click at [108, 228] on div "< div class = "max-w-2xl mx-auto bg-white shadow-lg rounded-lg " > < img class …" at bounding box center [170, 217] width 280 height 344
click at [125, 370] on textarea "make the survey button target be" at bounding box center [97, 367] width 172 height 15
paste textarea "[URL][DOMAIN_NAME]"
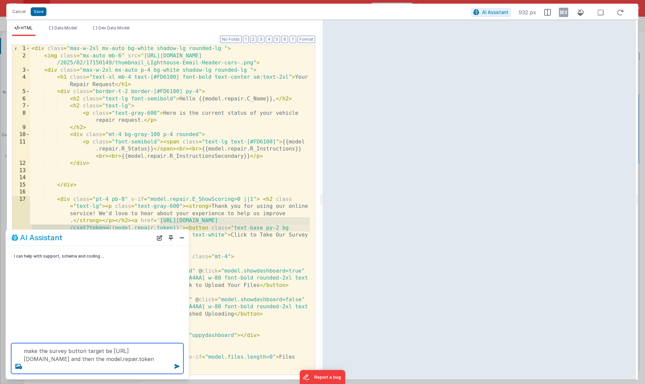
type textarea "make the survey button target be [URL][DOMAIN_NAME] and then the model.repair.t…"
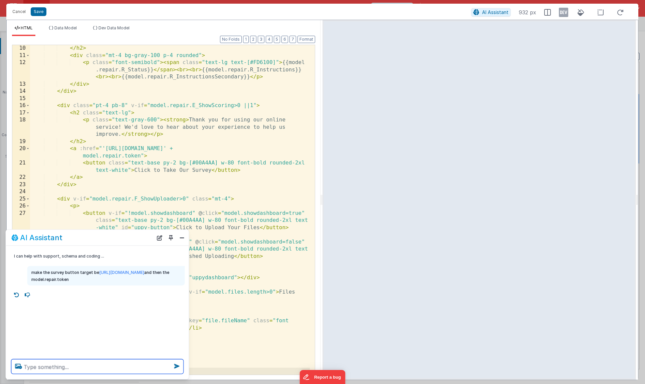
scroll to position [87, 0]
click at [179, 238] on button "Close" at bounding box center [182, 237] width 9 height 9
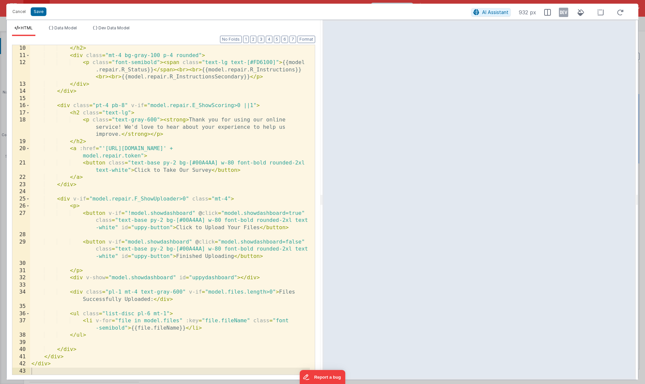
click at [254, 106] on div "</ h2 > < div class = "mt-4 bg-gray-100 p-4 rounded" > < p class = "font-semibo…" at bounding box center [170, 217] width 280 height 344
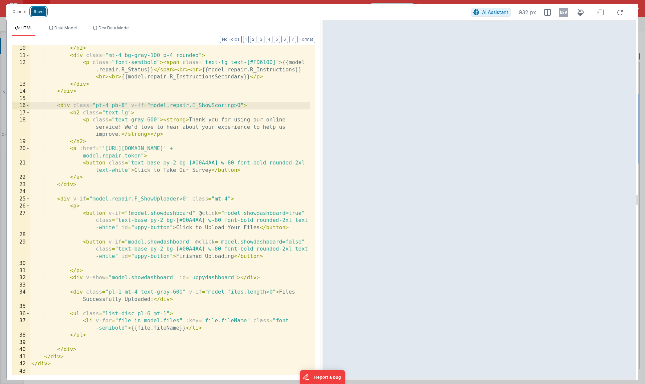
click at [37, 12] on button "Save" at bounding box center [39, 11] width 16 height 9
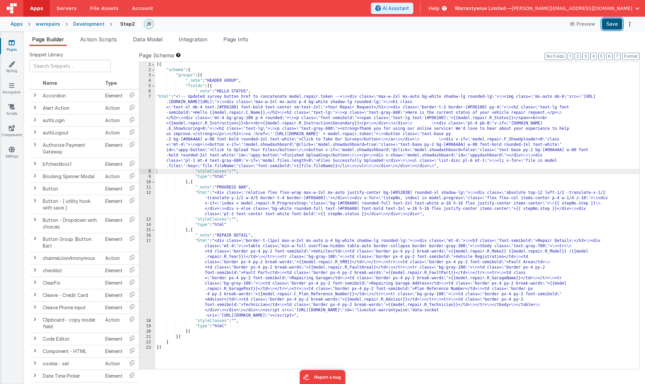
click at [557, 22] on button "Save" at bounding box center [612, 23] width 20 height 11
click at [557, 25] on button "Save" at bounding box center [612, 23] width 20 height 11
click at [95, 24] on div "Development" at bounding box center [88, 24] width 31 height 7
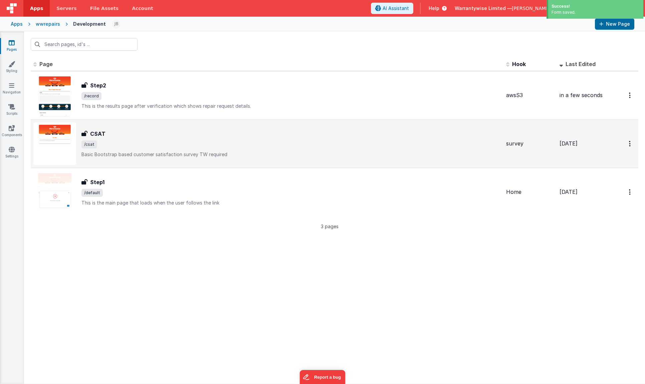
click at [137, 143] on span "/csat" at bounding box center [292, 145] width 420 height 8
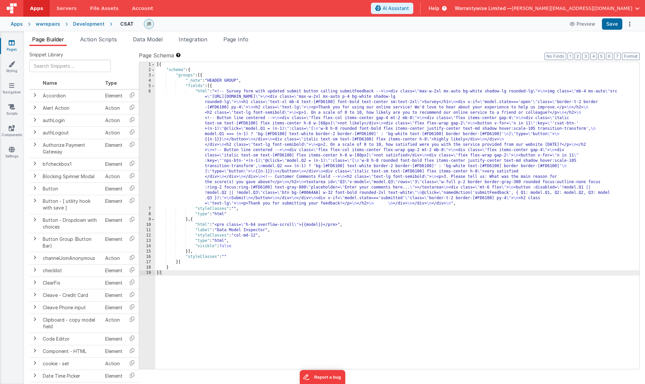
click at [256, 161] on div "[{ "schema" : { "groups" : [{ "_note" : "HEADER GROUP" , "fields" : [{ "html" :…" at bounding box center [397, 221] width 484 height 318
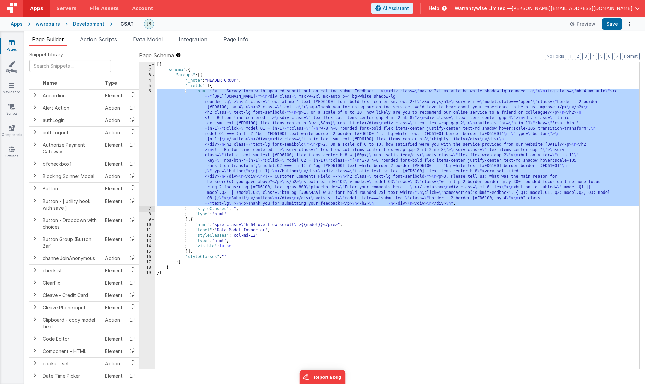
click at [143, 102] on div "6" at bounding box center [147, 148] width 16 height 118
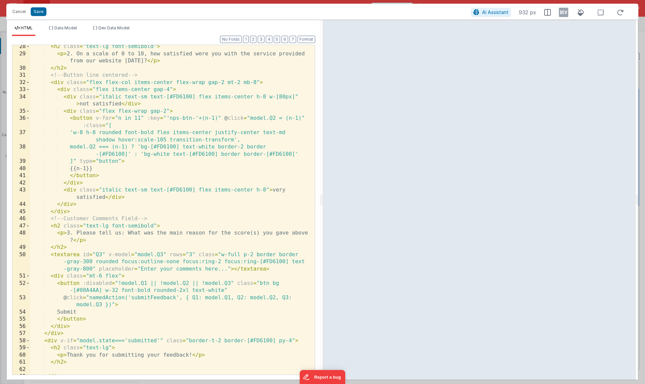
scroll to position [288, 0]
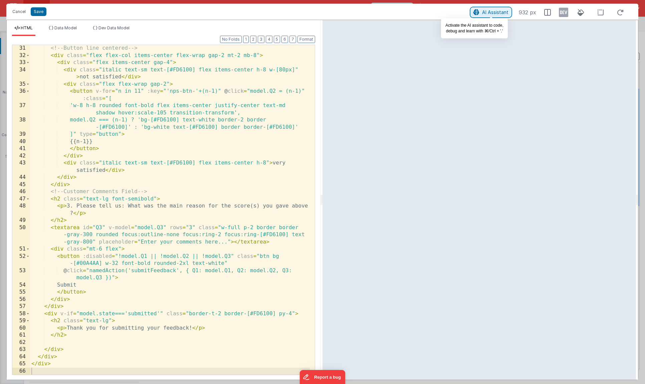
click at [487, 13] on span "AI Assistant" at bounding box center [495, 12] width 26 height 6
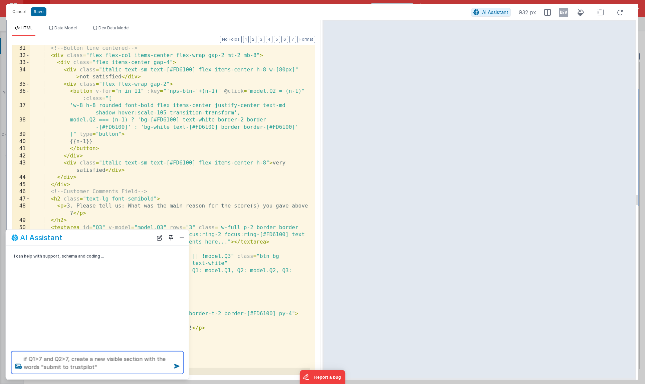
type textarea "if Q1>7 and Q2>7, create a new visible section with the words "submit to trustp…"
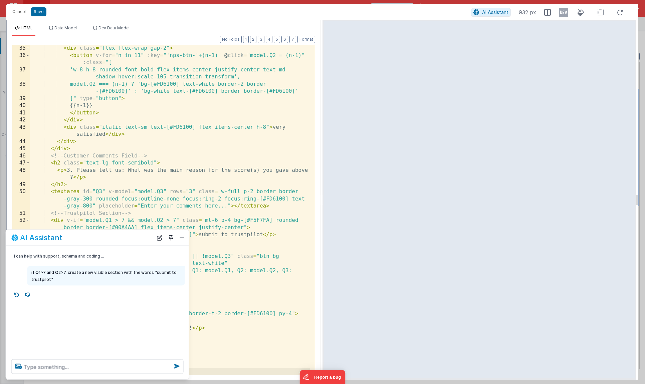
scroll to position [323, 0]
click at [180, 237] on button "Close" at bounding box center [182, 237] width 9 height 9
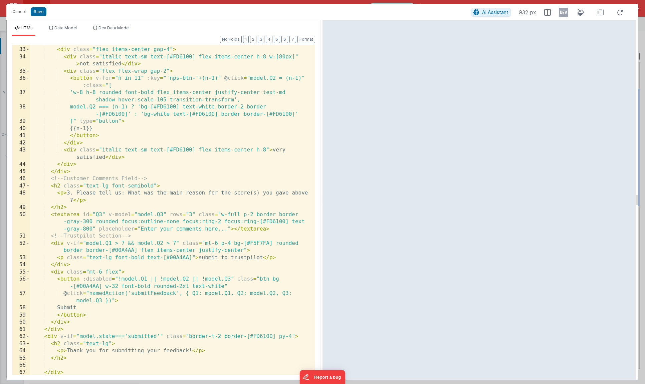
scroll to position [321, 0]
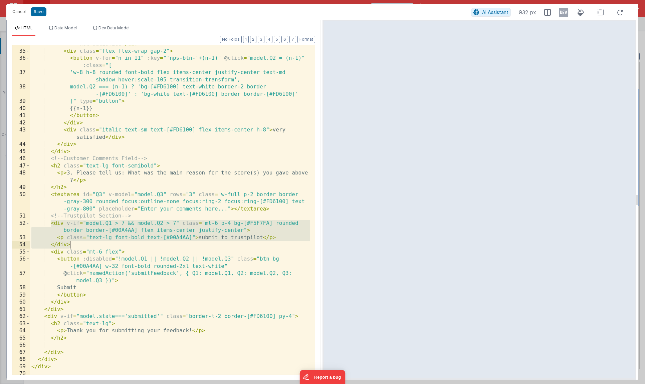
drag, startPoint x: 50, startPoint y: 224, endPoint x: 71, endPoint y: 244, distance: 28.6
click at [71, 244] on div "< div class = "italic text-sm text-[#FD6100] flex items-center h-8 w-[80px]" > …" at bounding box center [170, 209] width 280 height 352
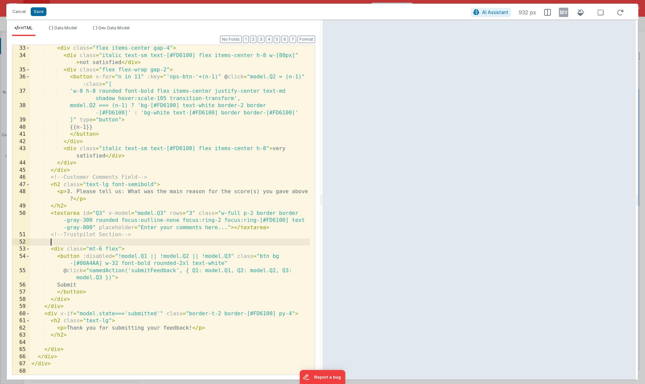
scroll to position [302, 0]
click at [213, 330] on div "< div class = "flex items-center gap-4" > < div class = "italic text-sm text-[#…" at bounding box center [170, 217] width 280 height 344
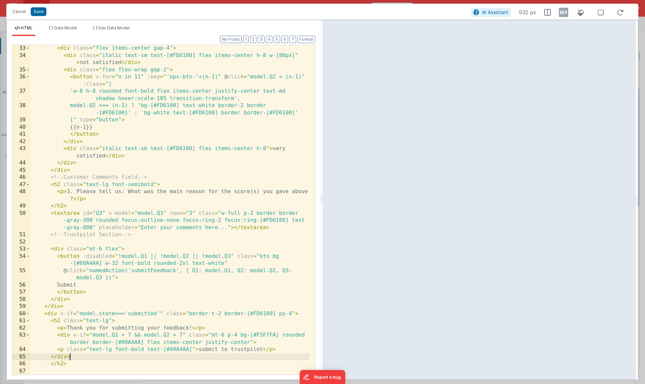
scroll to position [331, 0]
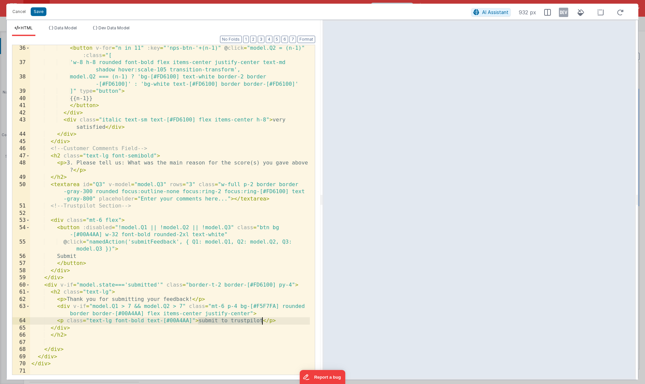
drag, startPoint x: 198, startPoint y: 323, endPoint x: 262, endPoint y: 322, distance: 63.5
click at [262, 322] on div "< button v-for = "n in 11" :key = "'nps-btn-'+(n-1)" @ click = "model.Q2 = (n-1…" at bounding box center [170, 221] width 280 height 352
click at [205, 322] on div "< button v-for = "n in 11" :key = "'nps-btn-'+(n-1)" @ click = "model.Q2 = (n-1…" at bounding box center [170, 221] width 280 height 352
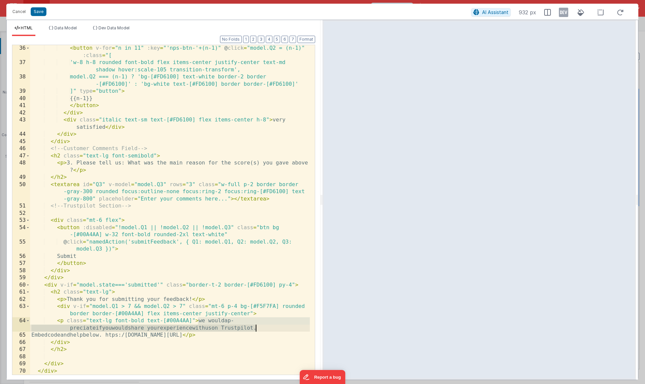
drag, startPoint x: 198, startPoint y: 322, endPoint x: 255, endPoint y: 327, distance: 57.0
click at [255, 327] on div "< button v-for = "n in 11" :key = "'nps-btn-'+(n-1)" @ click = "model.Q2 = (n-1…" at bounding box center [170, 221] width 280 height 352
click at [213, 328] on div "< button v-for = "n in 11" :key = "'nps-btn-'+(n-1)" @ click = "model.Q2 = (n-1…" at bounding box center [170, 221] width 280 height 352
drag, startPoint x: 105, startPoint y: 336, endPoint x: 236, endPoint y: 330, distance: 131.7
click at [236, 330] on div "< button v-for = "n in 11" :key = "'nps-btn-'+(n-1)" @ click = "model.Q2 = (n-1…" at bounding box center [170, 221] width 280 height 352
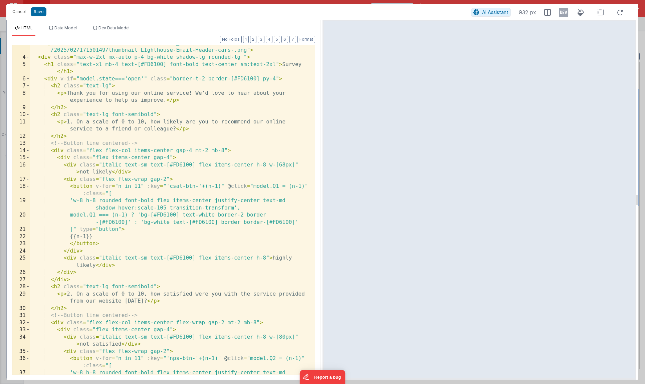
scroll to position [345, 0]
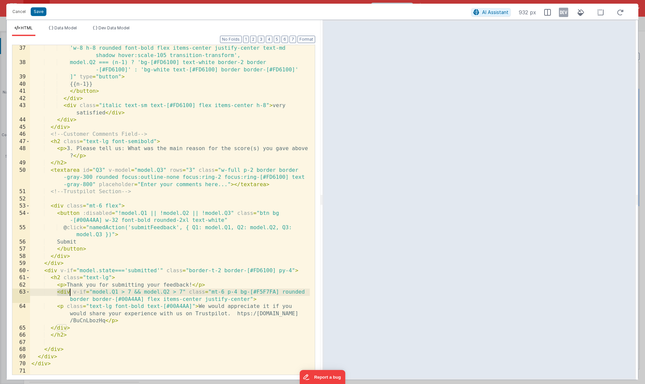
drag, startPoint x: 58, startPoint y: 293, endPoint x: 71, endPoint y: 293, distance: 12.7
click at [71, 293] on div "'w-8 h-8 rounded font-bold flex items-center justify-center text-md shadow hove…" at bounding box center [170, 221] width 280 height 352
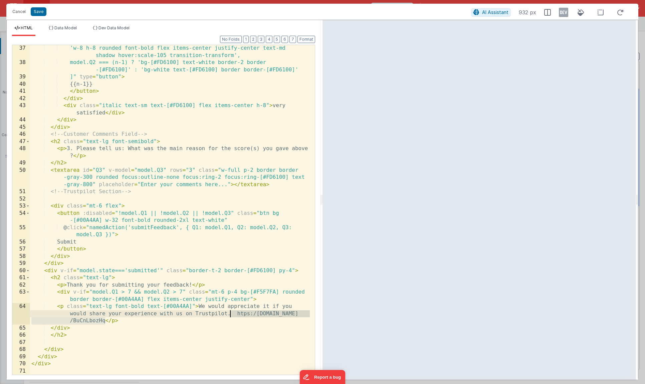
drag, startPoint x: 105, startPoint y: 323, endPoint x: 231, endPoint y: 314, distance: 125.9
click at [231, 314] on div "'w-8 h-8 rounded font-bold flex items-center justify-center text-md shadow hove…" at bounding box center [170, 221] width 280 height 352
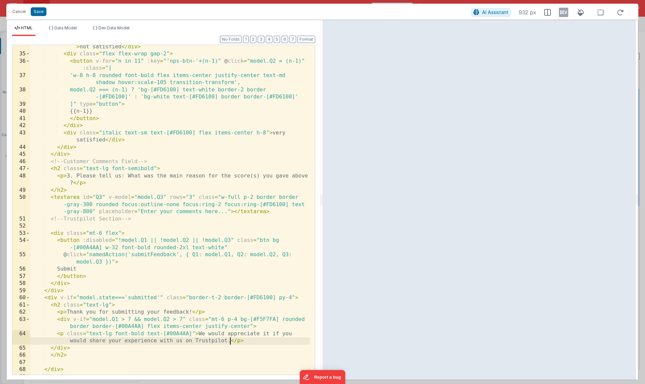
scroll to position [0, 0]
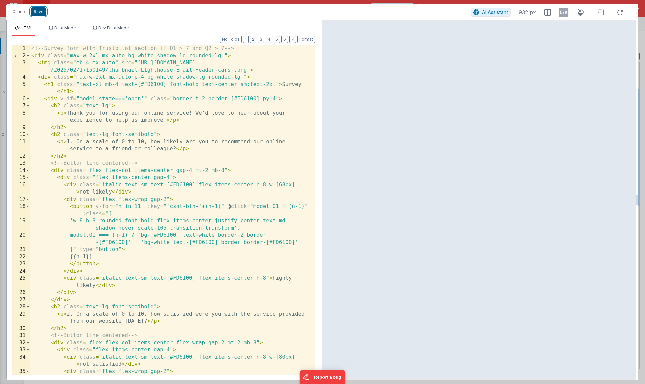
click at [38, 12] on button "Save" at bounding box center [39, 11] width 16 height 9
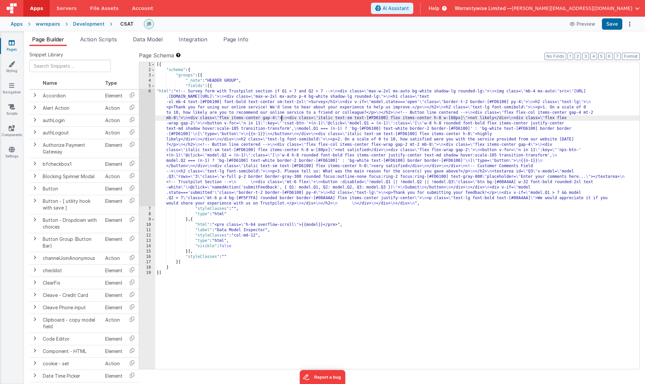
click at [282, 117] on div "[{ "schema" : { "groups" : [{ "_note" : "HEADER GROUP" , "fields" : [{ "html" :…" at bounding box center [397, 221] width 484 height 318
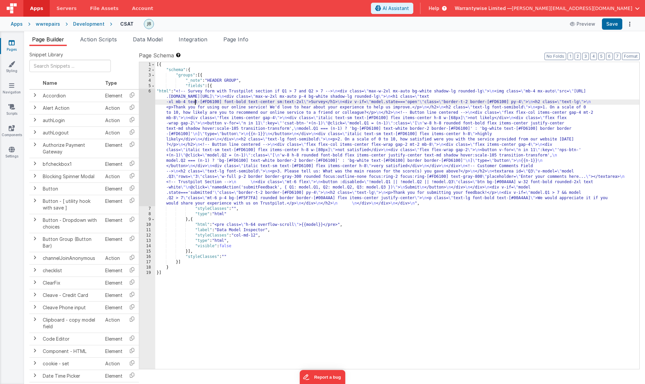
click at [195, 103] on div "[{ "schema" : { "groups" : [{ "_note" : "HEADER GROUP" , "fields" : [{ "html" :…" at bounding box center [397, 221] width 484 height 318
click at [141, 92] on div "6" at bounding box center [147, 148] width 16 height 118
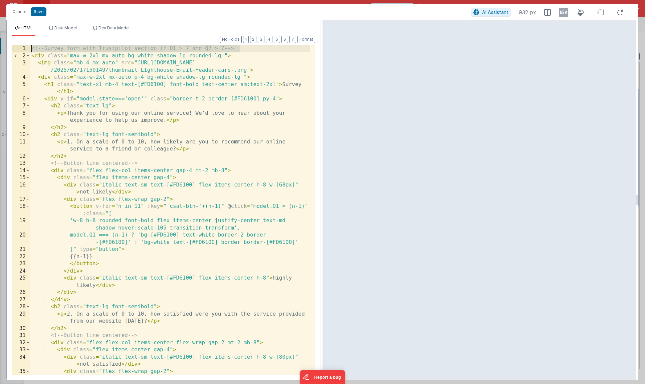
drag, startPoint x: 195, startPoint y: 45, endPoint x: 30, endPoint y: 48, distance: 164.4
click at [30, 48] on div "<!-- Survey form with Trustpilot section if Q1 > 7 and Q2 > 7 --> < div class =…" at bounding box center [170, 221] width 280 height 352
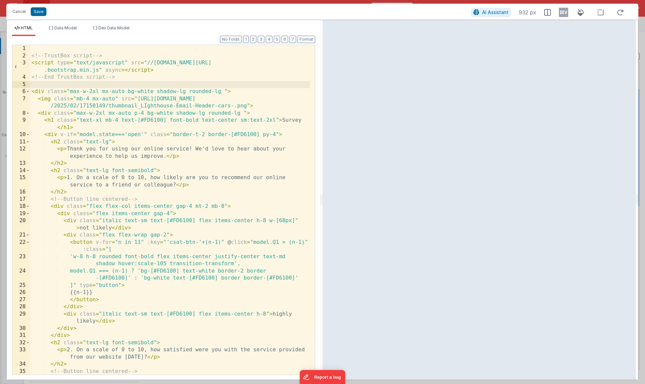
click at [45, 48] on div "<!-- TrustBox script --> < script type = "text/javascript" src = "//[DOMAIN_NAM…" at bounding box center [170, 217] width 280 height 344
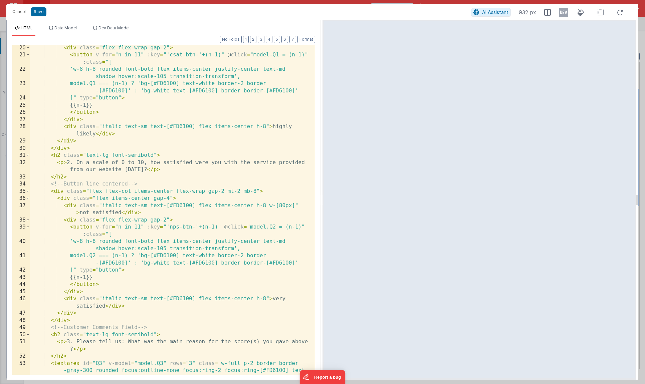
scroll to position [366, 0]
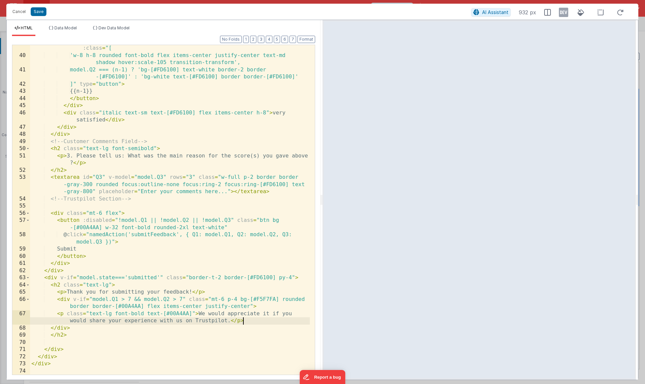
click at [248, 322] on div "< button v-for = "n in 11" :key = "'nps-btn-'+(n-1)" @ click = "model.Q2 = (n-1…" at bounding box center [170, 214] width 280 height 352
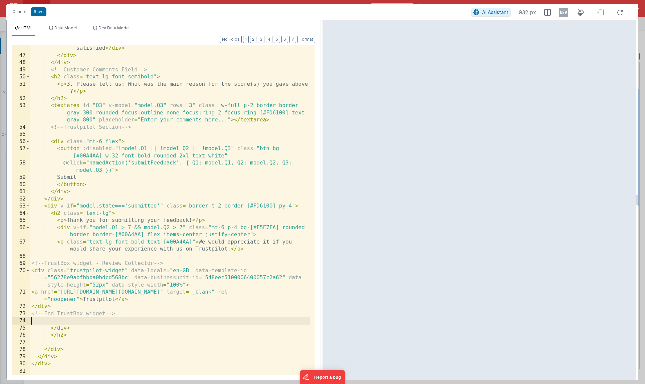
scroll to position [438, 0]
click at [160, 205] on div "< div class = "italic text-sm text-[#FD6100] flex items-center h-8" > very sati…" at bounding box center [170, 214] width 280 height 352
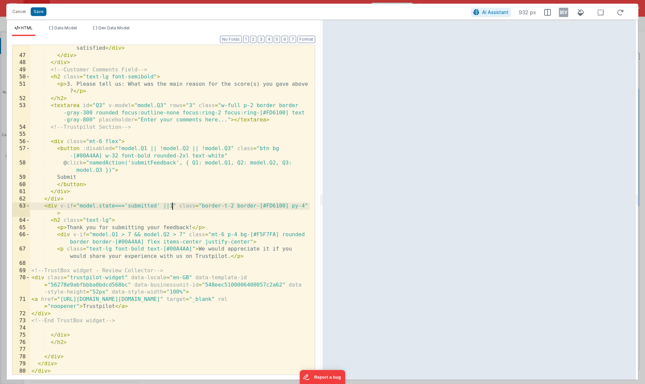
click at [183, 235] on div "< div class = "italic text-sm text-[#FD6100] flex items-center h-8" > very sati…" at bounding box center [170, 214] width 280 height 352
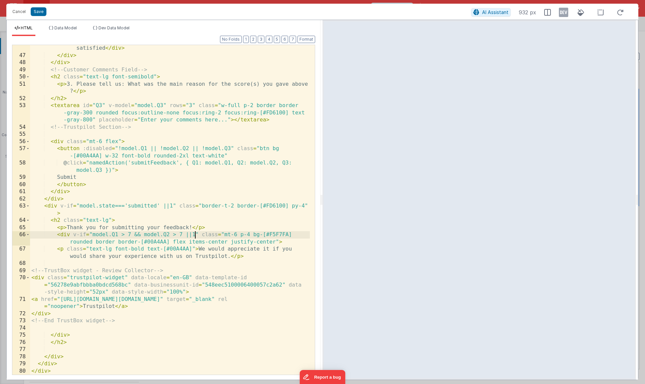
click at [187, 236] on div "< div class = "italic text-sm text-[#FD6100] flex items-center h-8" > very sati…" at bounding box center [170, 214] width 280 height 352
click at [196, 234] on div "< div class = "italic text-sm text-[#FD6100] flex items-center h-8" > very sati…" at bounding box center [170, 214] width 280 height 352
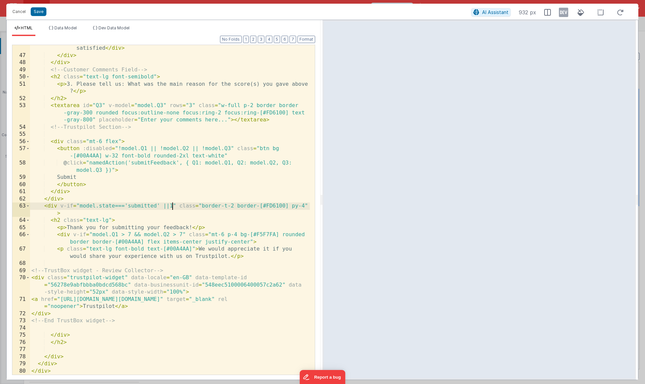
click at [172, 206] on div "< div class = "italic text-sm text-[#FD6100] flex items-center h-8" > very sati…" at bounding box center [170, 214] width 280 height 352
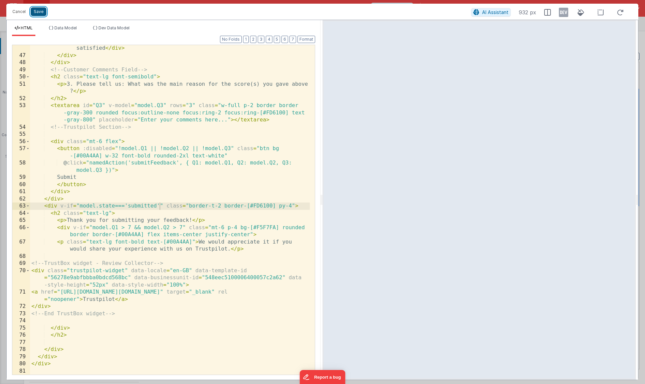
click at [36, 9] on button "Save" at bounding box center [39, 11] width 16 height 9
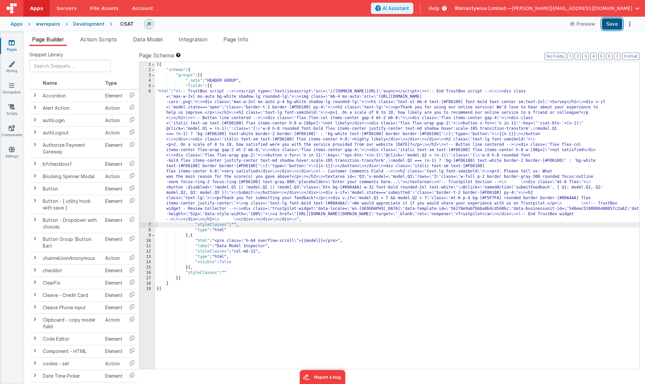
click at [557, 24] on button "Save" at bounding box center [612, 23] width 20 height 11
click at [194, 117] on div "[{ "schema" : { "groups" : [{ "_note" : "HEADER GROUP" , "fields" : [{ "html" :…" at bounding box center [397, 221] width 484 height 318
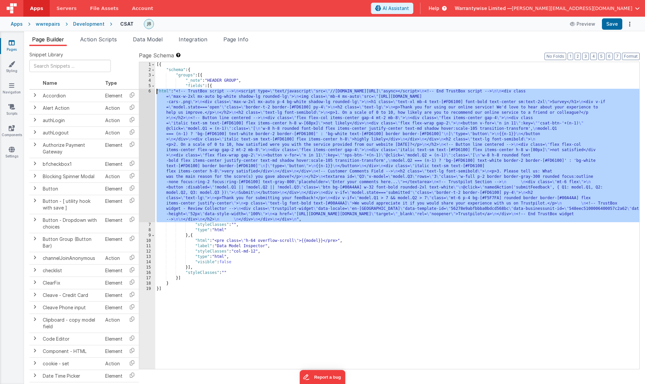
click at [141, 93] on div "6" at bounding box center [147, 156] width 16 height 134
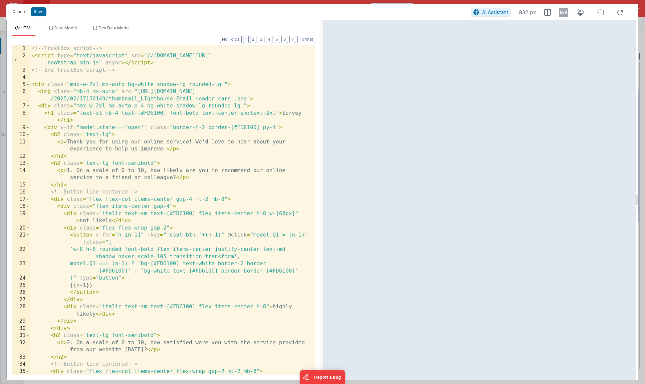
click at [16, 13] on button "Cancel" at bounding box center [19, 11] width 20 height 9
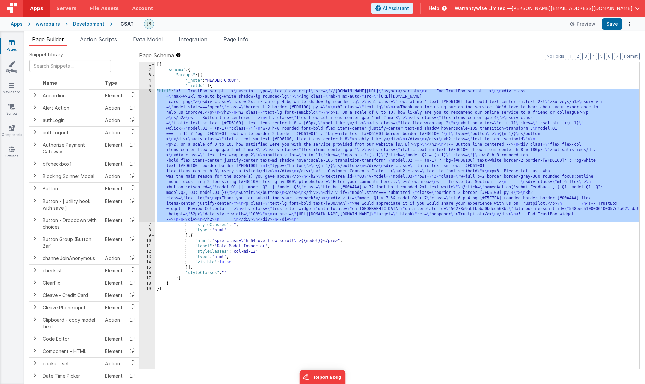
click at [231, 132] on div "[{ "schema" : { "groups" : [{ "_note" : "HEADER GROUP" , "fields" : [{ "html" :…" at bounding box center [397, 221] width 484 height 318
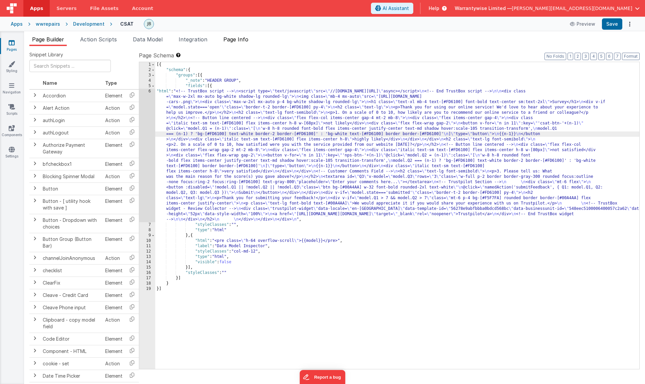
click at [226, 39] on span "Page Info" at bounding box center [235, 39] width 25 height 7
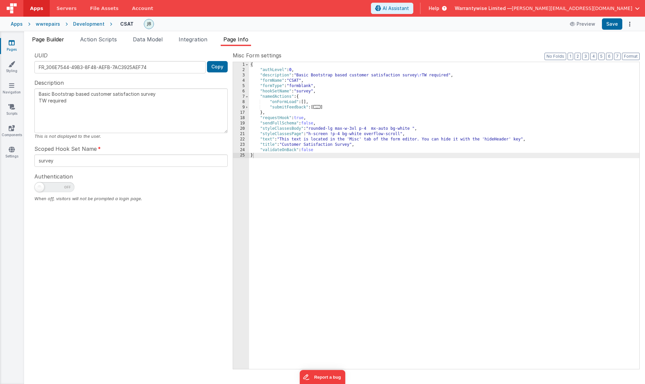
click at [49, 38] on span "Page Builder" at bounding box center [48, 39] width 32 height 7
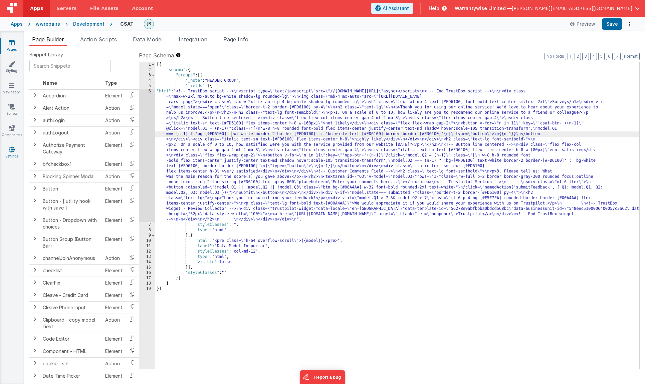
click at [13, 149] on icon at bounding box center [12, 149] width 6 height 7
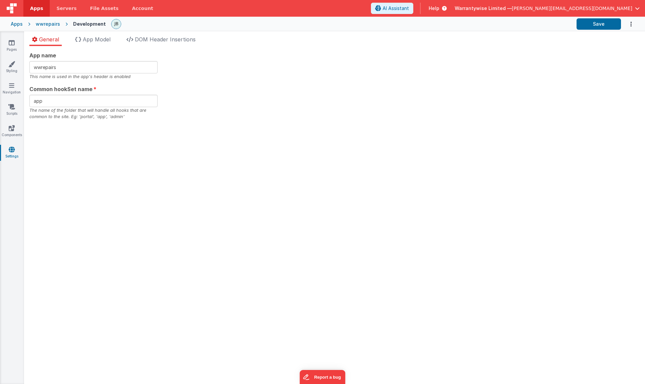
click at [152, 34] on div "General App Model DOM Header Insertions App name wwrepairs This name is used in…" at bounding box center [334, 207] width 621 height 353
click at [153, 39] on span "DOM Header Insertions" at bounding box center [165, 39] width 61 height 7
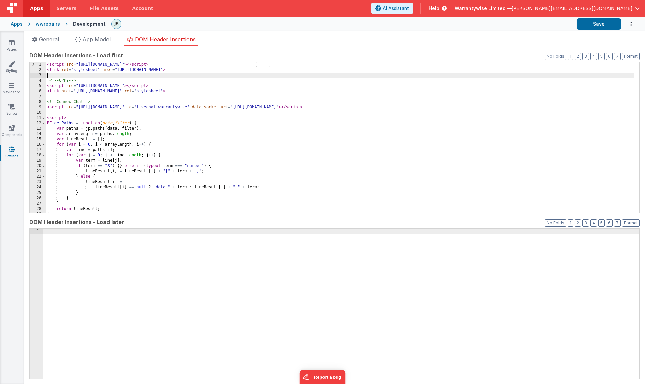
click at [72, 77] on div "< script src = "[URL][DOMAIN_NAME]" > </ script > < link rel = "stylesheet" hre…" at bounding box center [340, 143] width 589 height 162
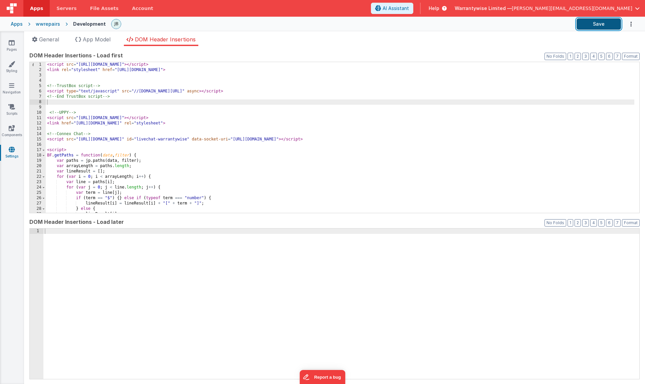
click at [557, 26] on button "Save" at bounding box center [599, 23] width 44 height 11
click at [14, 46] on link "Pages" at bounding box center [12, 45] width 24 height 13
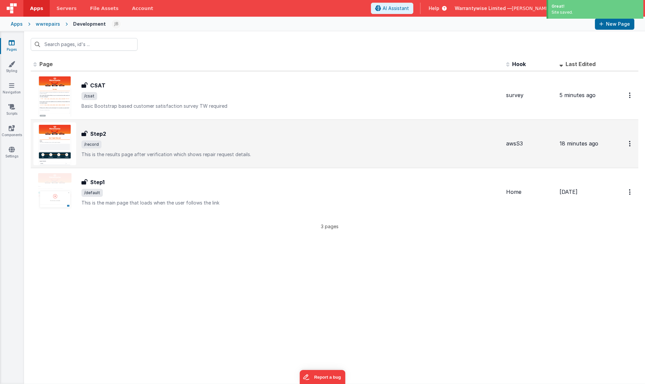
click at [132, 134] on div "Step2" at bounding box center [292, 134] width 420 height 8
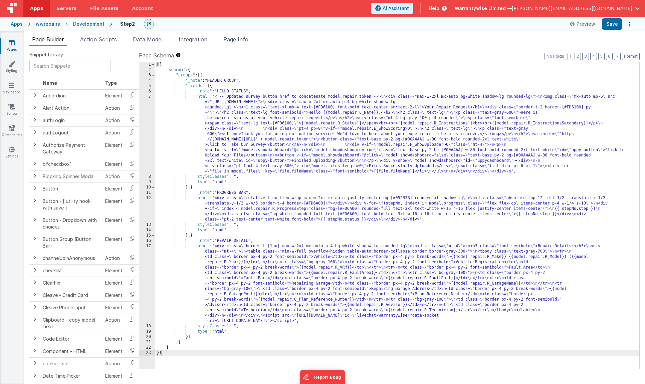
click at [248, 131] on div "[{ "schema" : { "groups" : [{ "_note" : "HEADER GROUP" , "fields" : [{ "_note" …" at bounding box center [397, 221] width 484 height 318
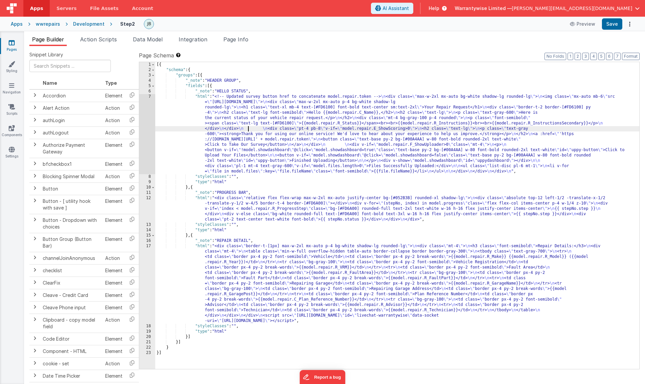
click at [144, 104] on div "7" at bounding box center [147, 134] width 16 height 80
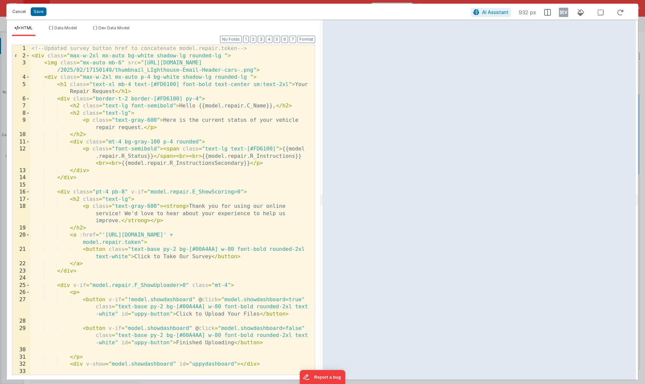
click at [14, 10] on button "Cancel" at bounding box center [19, 11] width 20 height 9
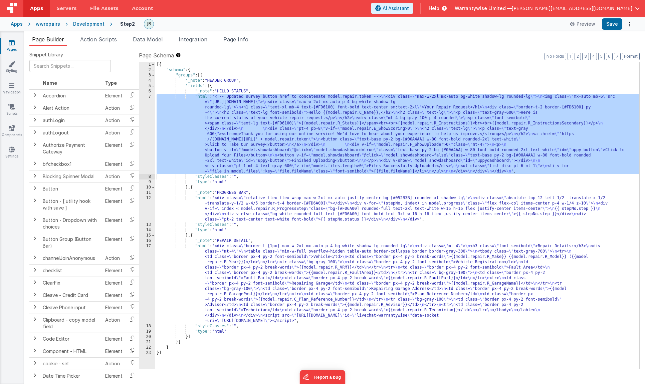
click at [9, 43] on icon at bounding box center [12, 42] width 6 height 7
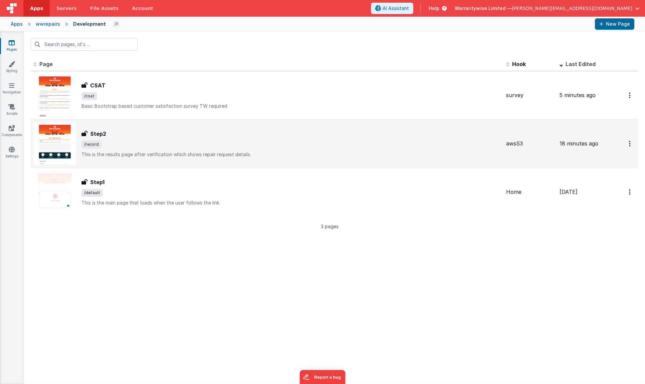
click at [126, 144] on span "/record" at bounding box center [292, 145] width 420 height 8
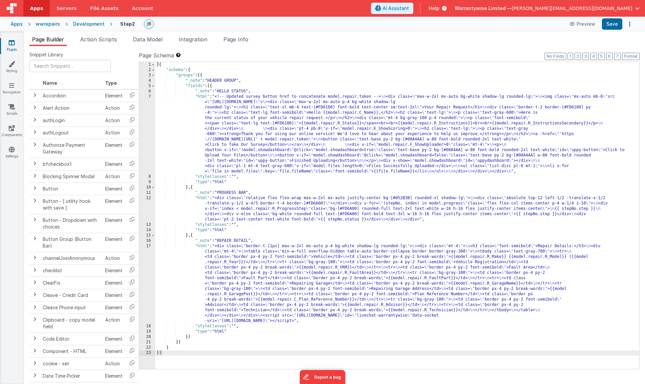
click at [11, 47] on link "Pages" at bounding box center [12, 45] width 24 height 13
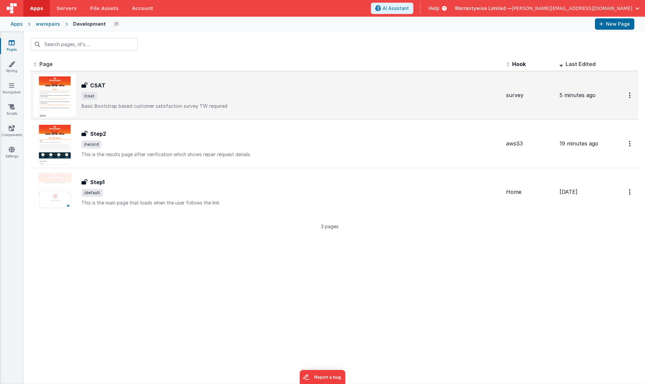
click at [125, 90] on div "CSAT CSAT /csat Basic Bootstrap based customer satisfaction survey TW required" at bounding box center [292, 96] width 420 height 28
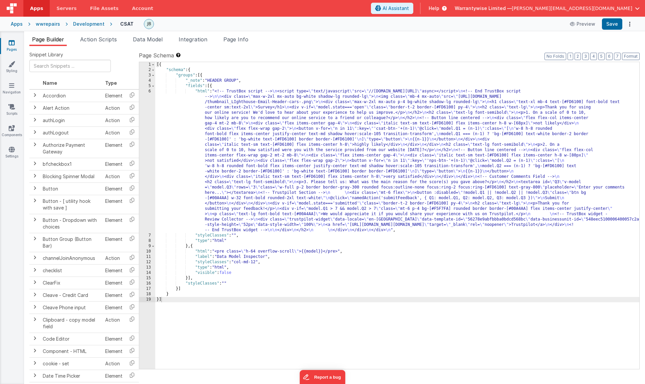
click at [242, 127] on div "[{ "schema" : { "groups" : [{ "_note" : "HEADER GROUP" , "fields" : [{ "html" :…" at bounding box center [397, 221] width 484 height 318
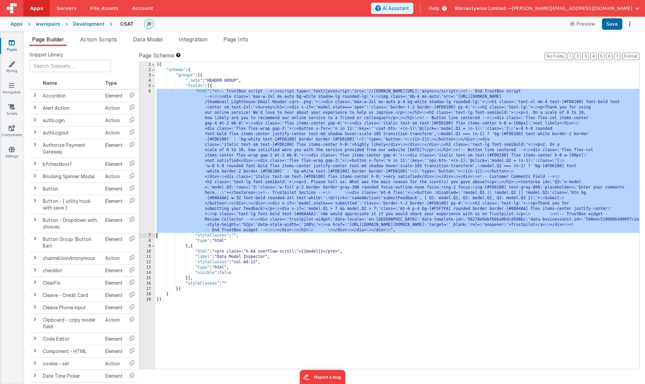
click at [142, 96] on div "6" at bounding box center [147, 161] width 16 height 144
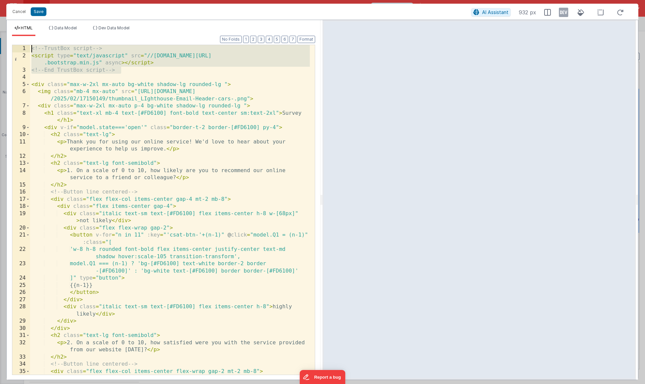
drag, startPoint x: 126, startPoint y: 71, endPoint x: 20, endPoint y: 45, distance: 109.8
click at [20, 45] on div "1 2 3 4 5 6 7 8 9 10 11 12 13 14 15 16 17 18 19 20 21 22 23 24 25 26 27 28 29 3…" at bounding box center [163, 210] width 303 height 331
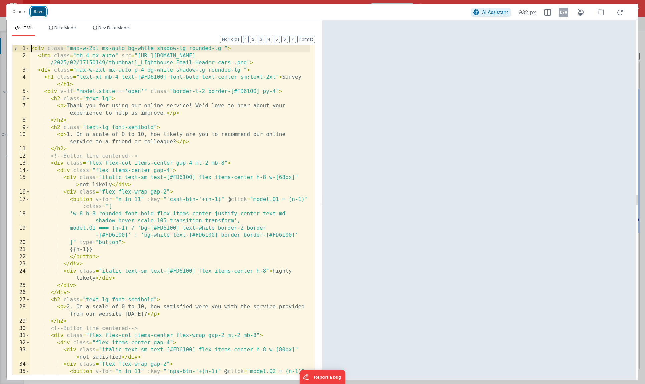
click at [37, 13] on button "Save" at bounding box center [39, 11] width 16 height 9
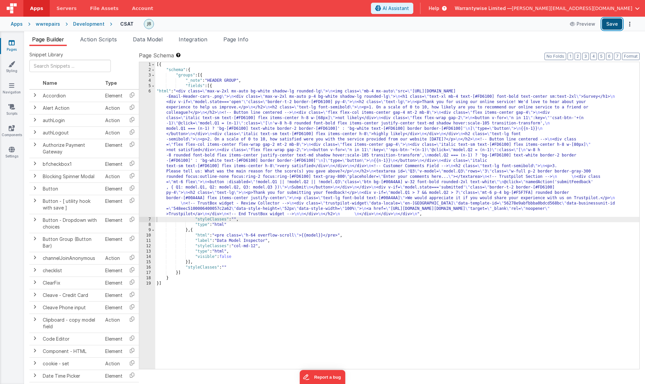
click at [557, 26] on button "Save" at bounding box center [612, 23] width 20 height 11
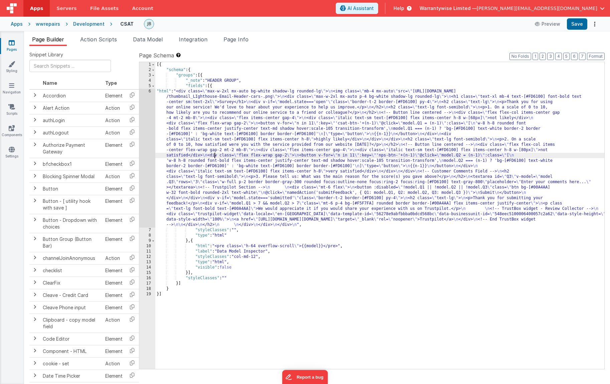
click at [215, 154] on div "[{ "schema" : { "groups" : [{ "_note" : "HEADER GROUP" , "fields" : [{ "html" :…" at bounding box center [379, 221] width 449 height 318
click at [142, 97] on div "6" at bounding box center [147, 158] width 16 height 139
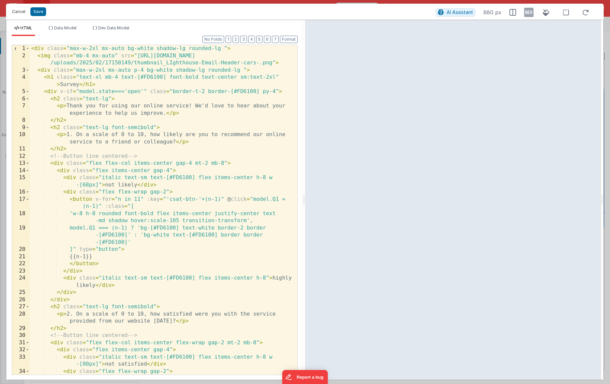
click at [12, 12] on button "Cancel" at bounding box center [19, 11] width 20 height 9
